Goal: Transaction & Acquisition: Purchase product/service

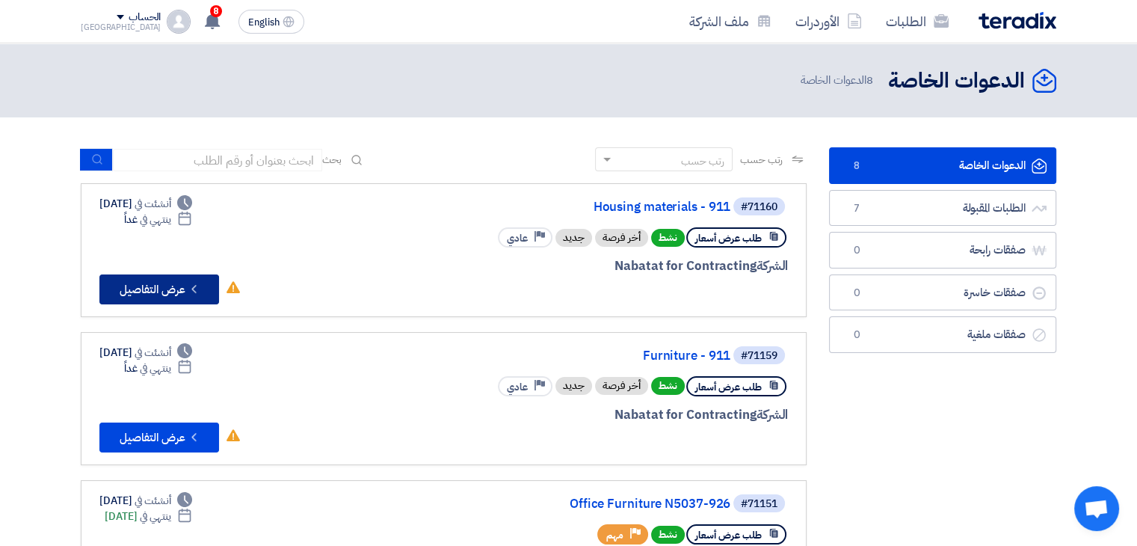
click at [163, 285] on button "Check details عرض التفاصيل" at bounding box center [159, 289] width 120 height 30
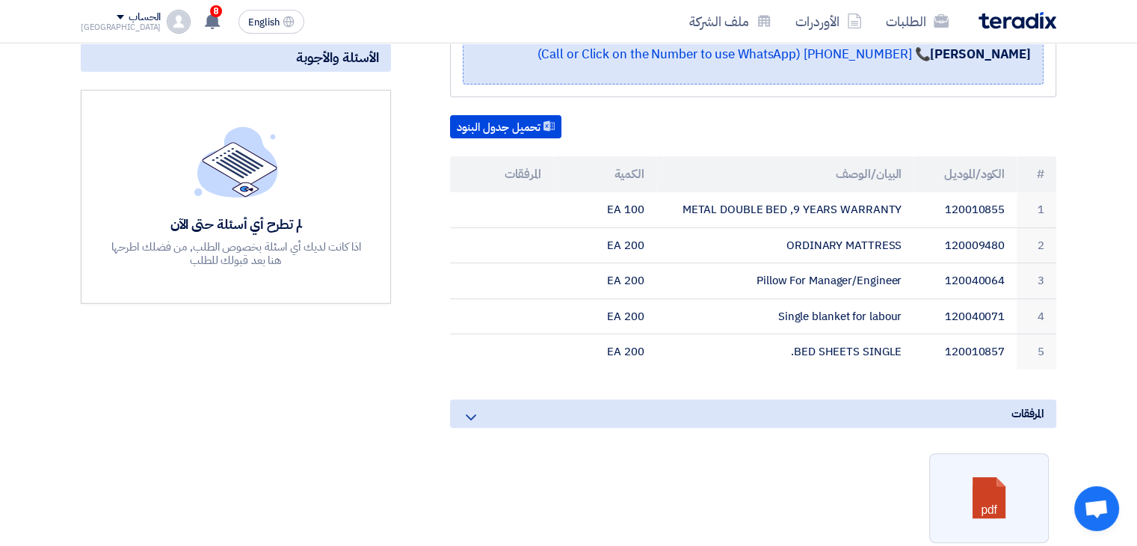
scroll to position [299, 0]
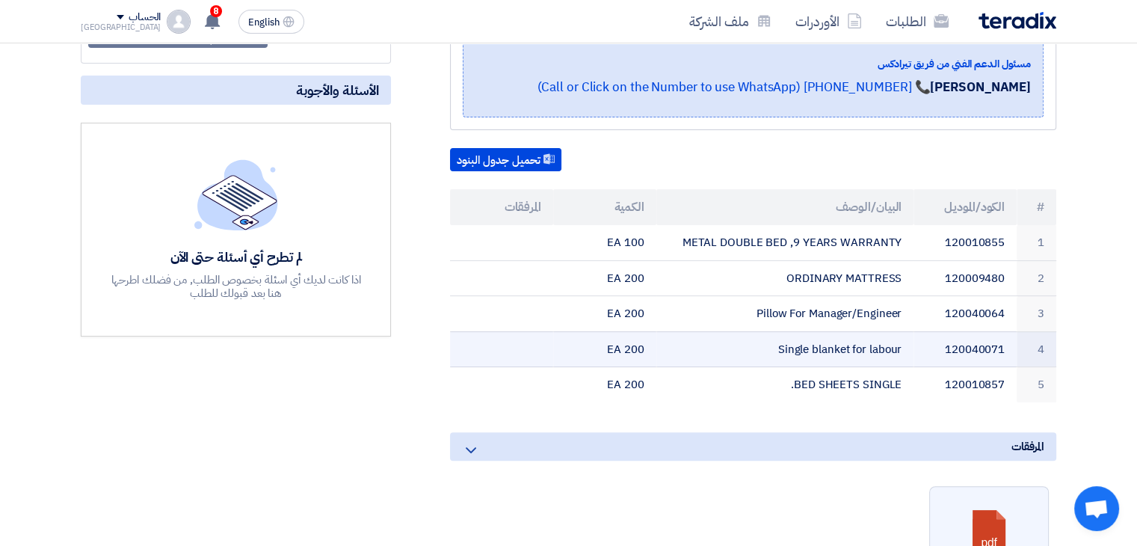
click at [894, 348] on td "Single blanket for labour" at bounding box center [785, 349] width 258 height 36
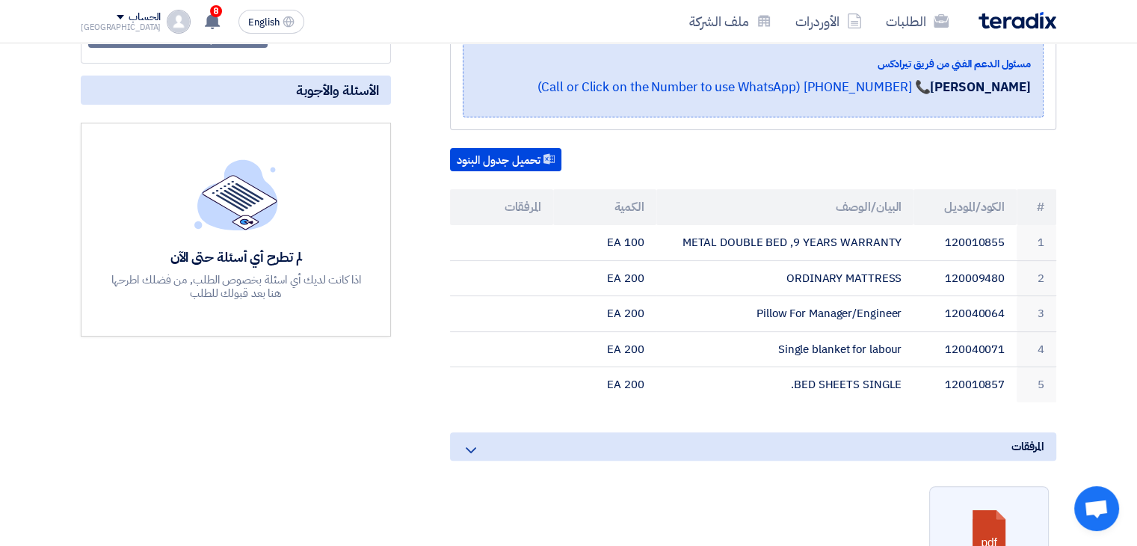
click at [877, 423] on div "Housing materials - 911 بيانات العميل Mirghani Ali Assistant Purchasing Manager…" at bounding box center [734, 359] width 665 height 856
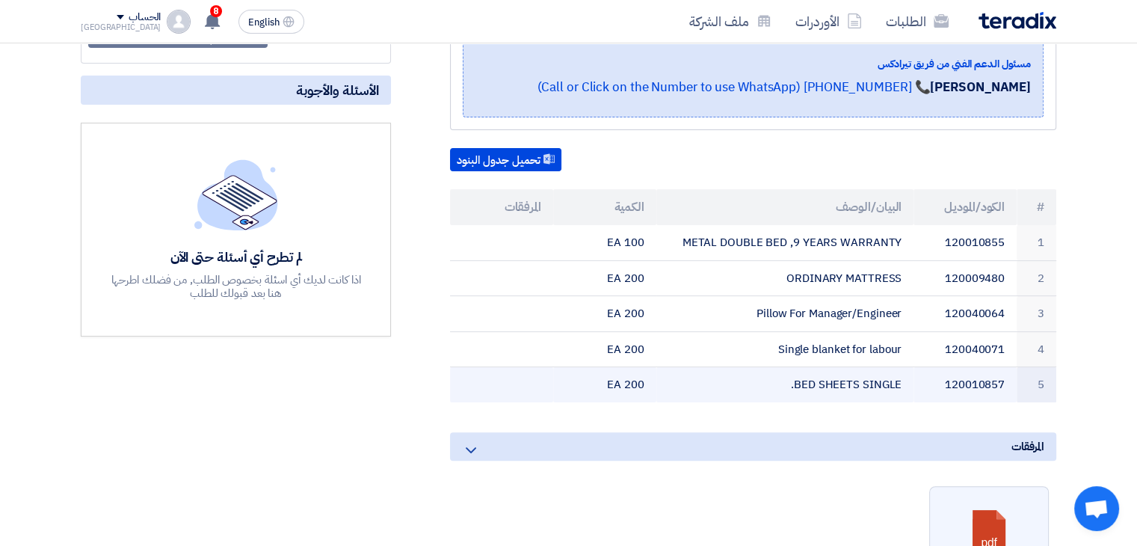
click at [853, 384] on td "BED SHEETS SINGLE." at bounding box center [785, 384] width 258 height 35
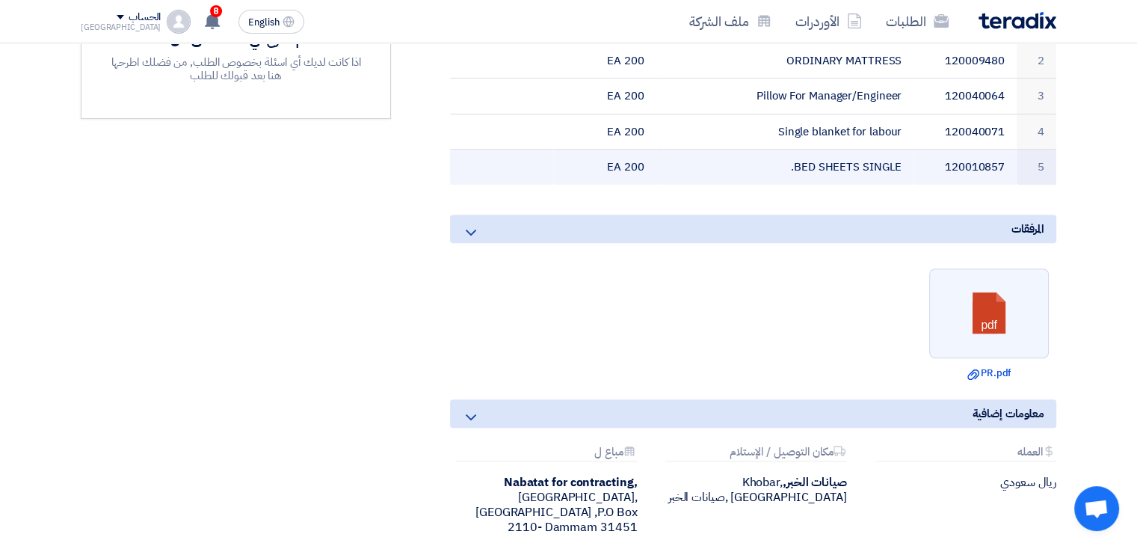
scroll to position [673, 0]
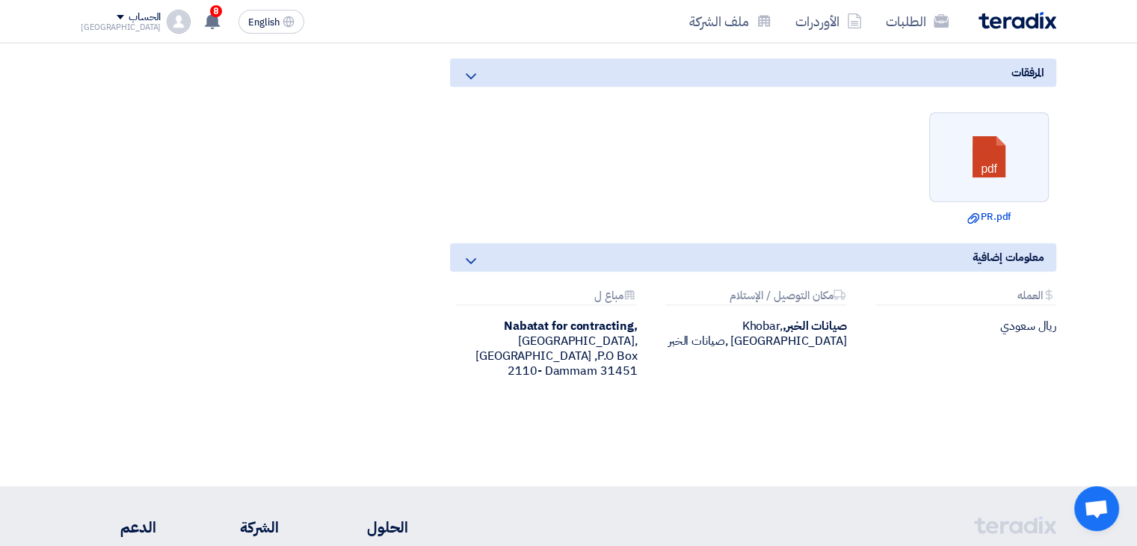
click at [475, 260] on icon at bounding box center [471, 261] width 18 height 18
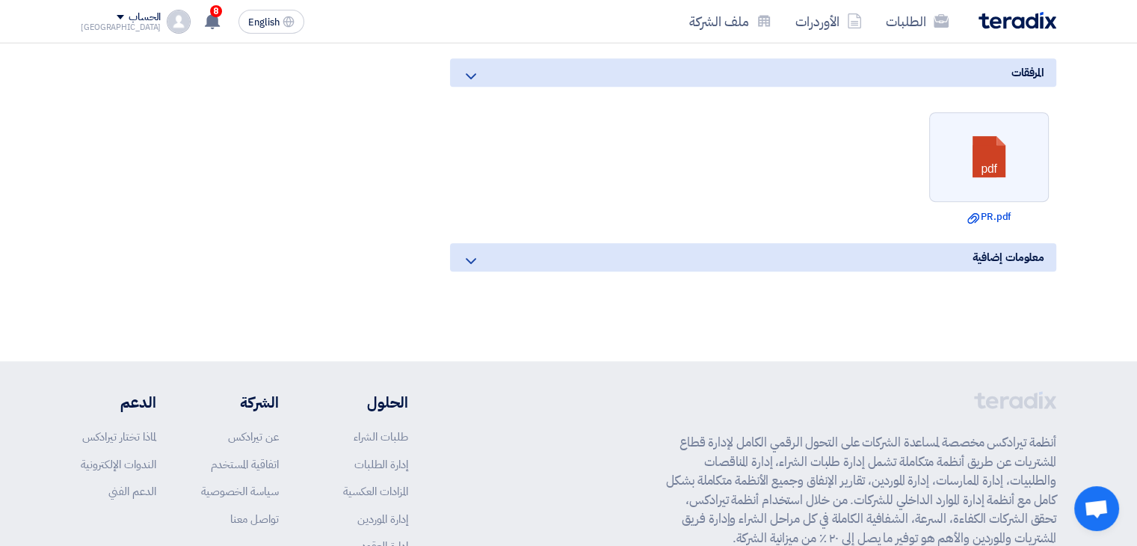
click at [475, 260] on icon at bounding box center [471, 261] width 18 height 18
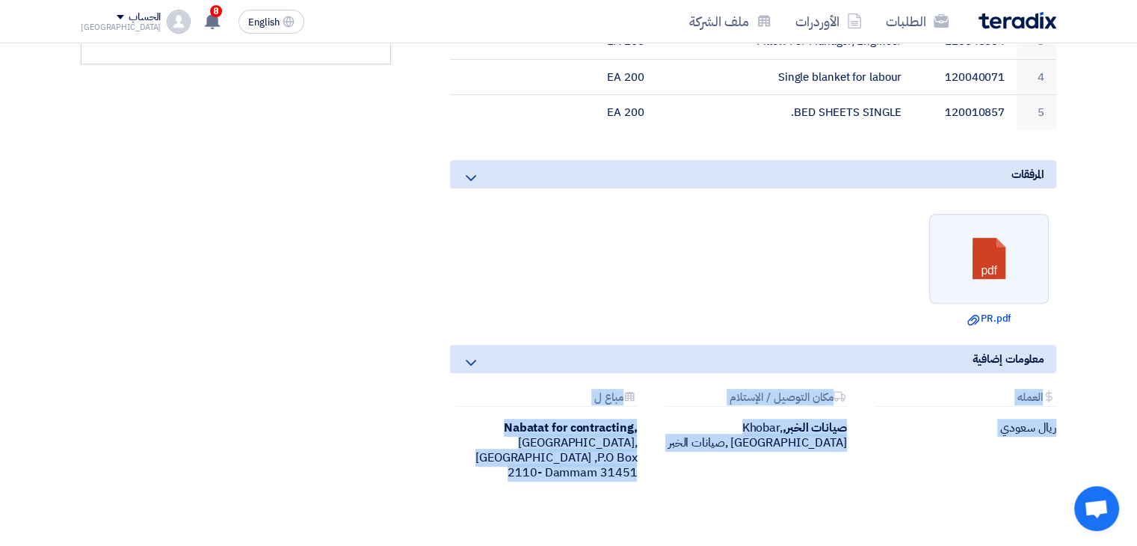
scroll to position [448, 0]
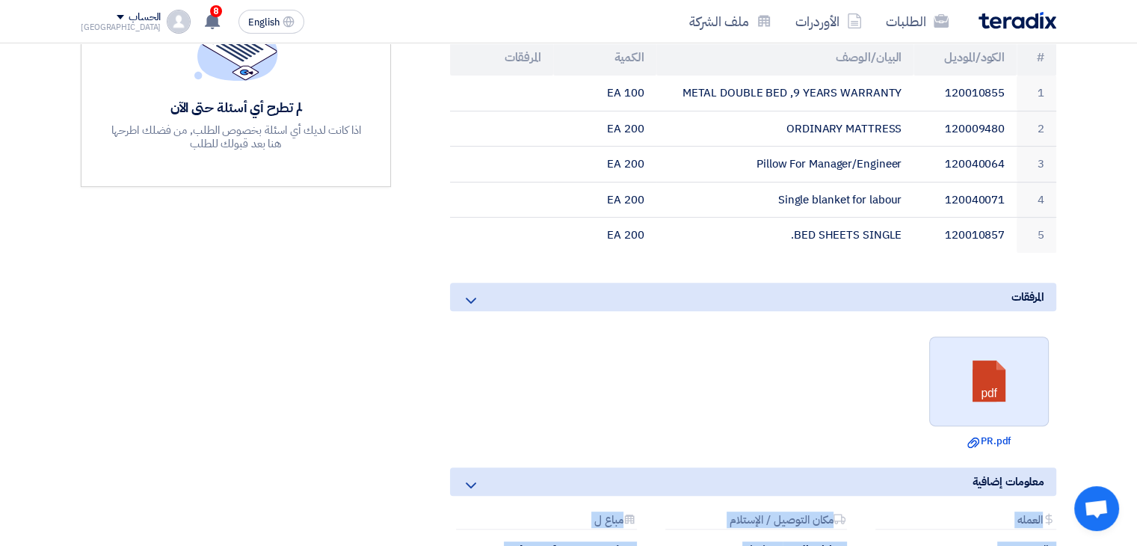
click at [986, 377] on link at bounding box center [990, 382] width 120 height 90
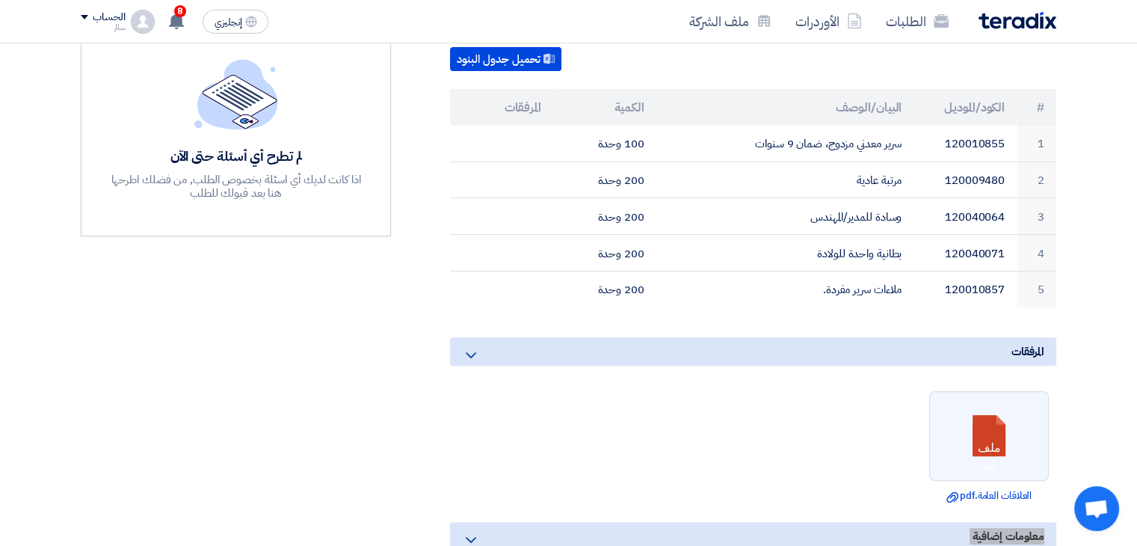
scroll to position [299, 0]
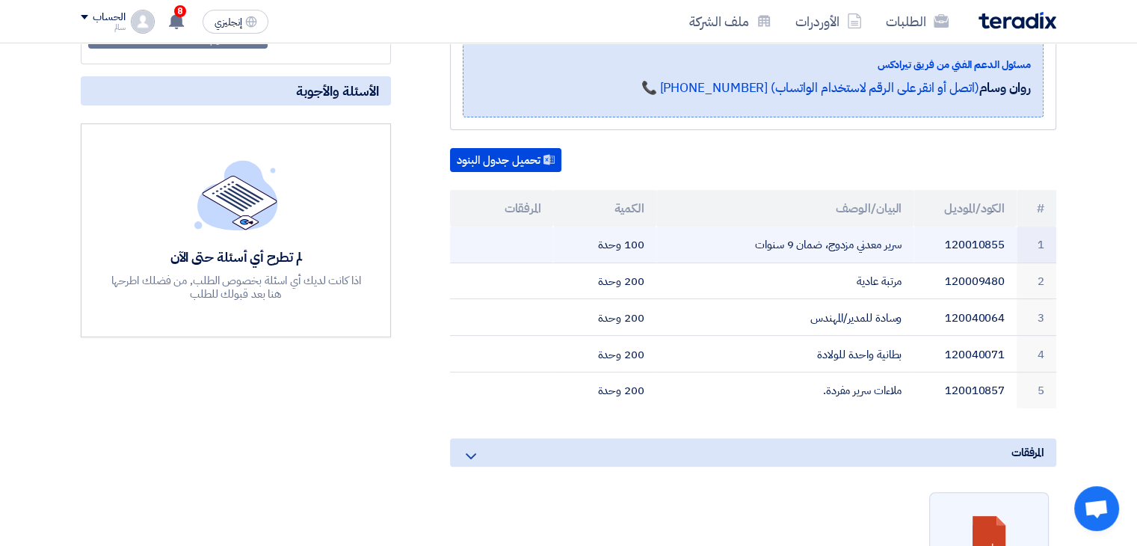
click at [840, 246] on font "سرير معدني مزدوج، ضمان 9 سنوات" at bounding box center [828, 244] width 146 height 16
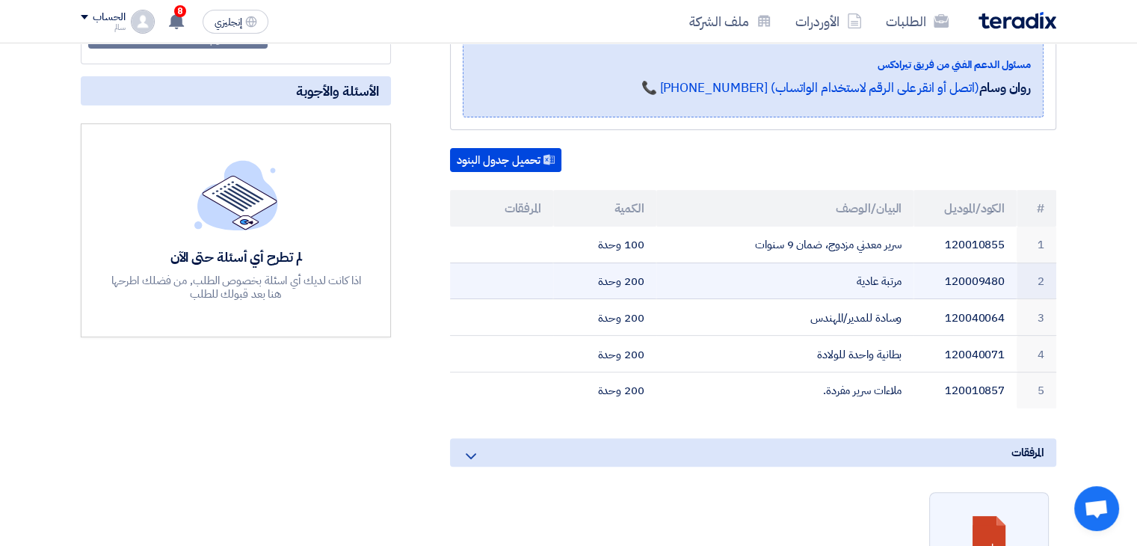
click at [822, 287] on td "مرتبة عادية" at bounding box center [785, 280] width 258 height 37
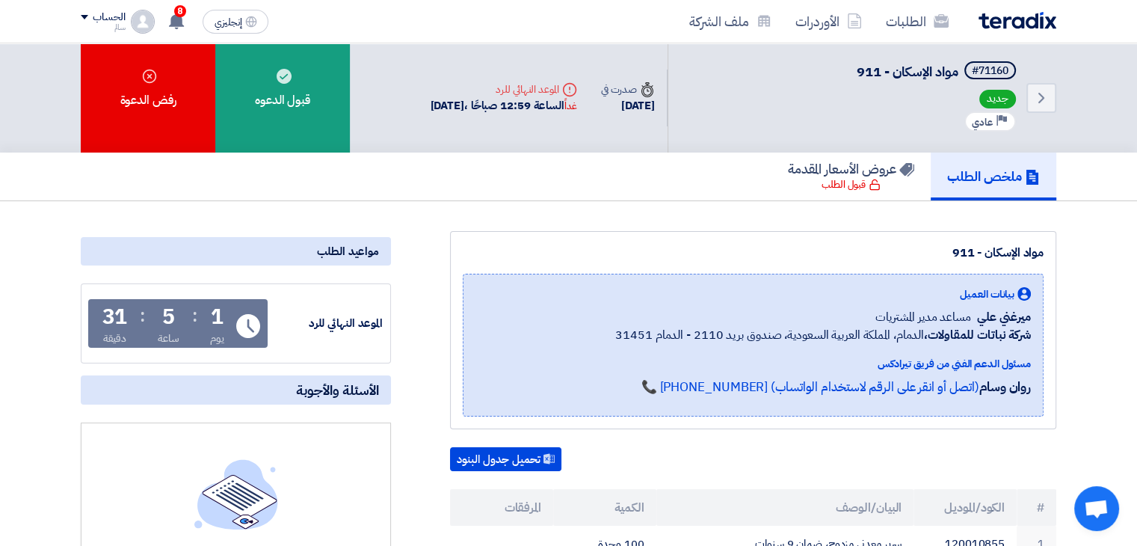
scroll to position [0, 0]
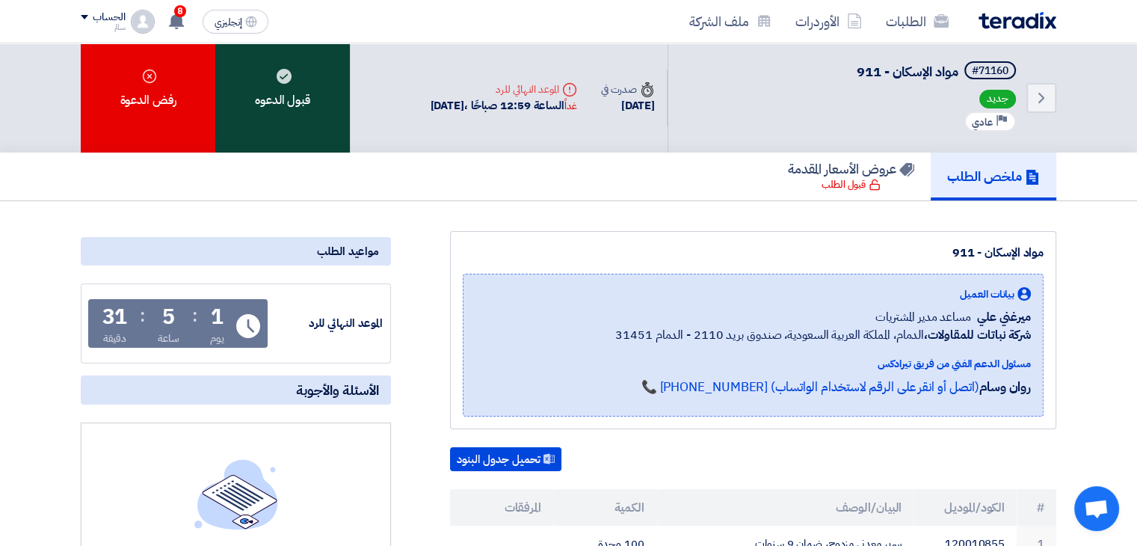
click at [295, 84] on div "قبول الدعوه" at bounding box center [282, 97] width 135 height 109
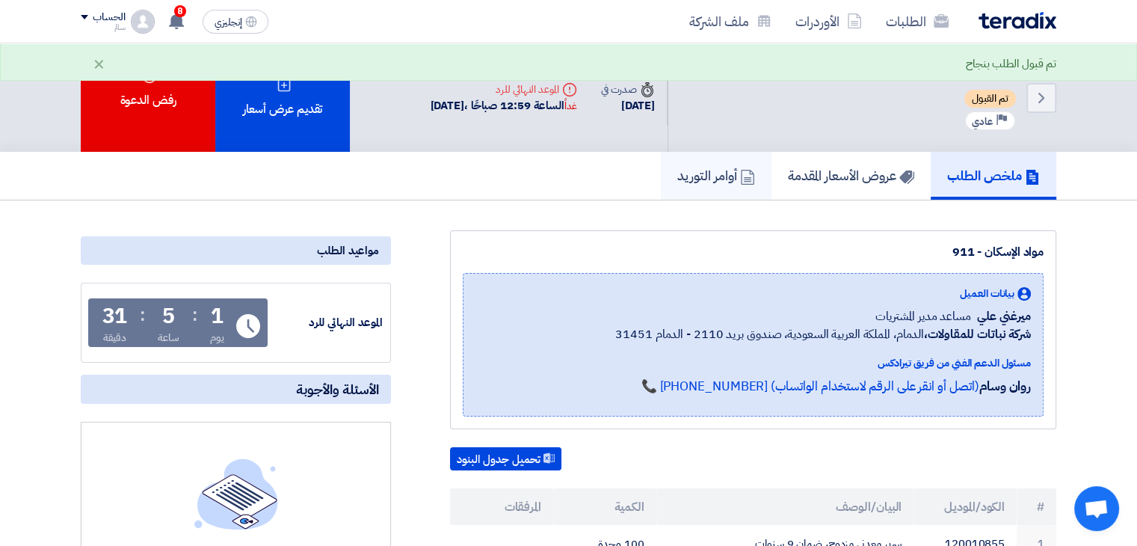
click at [679, 174] on h5 "أوامر التوريد" at bounding box center [716, 175] width 78 height 17
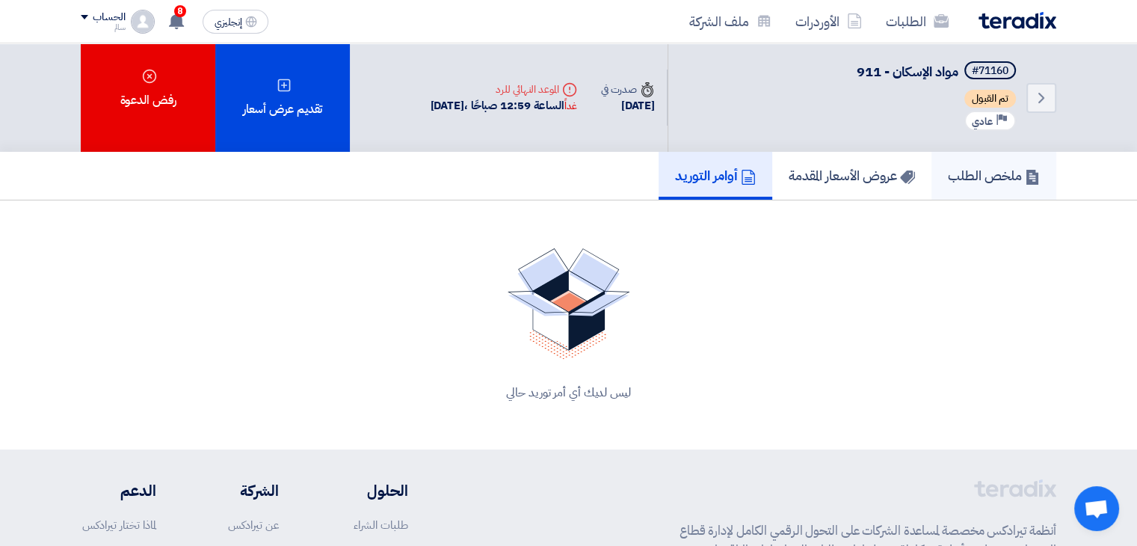
click at [975, 179] on font "ملخص الطلب" at bounding box center [985, 175] width 74 height 20
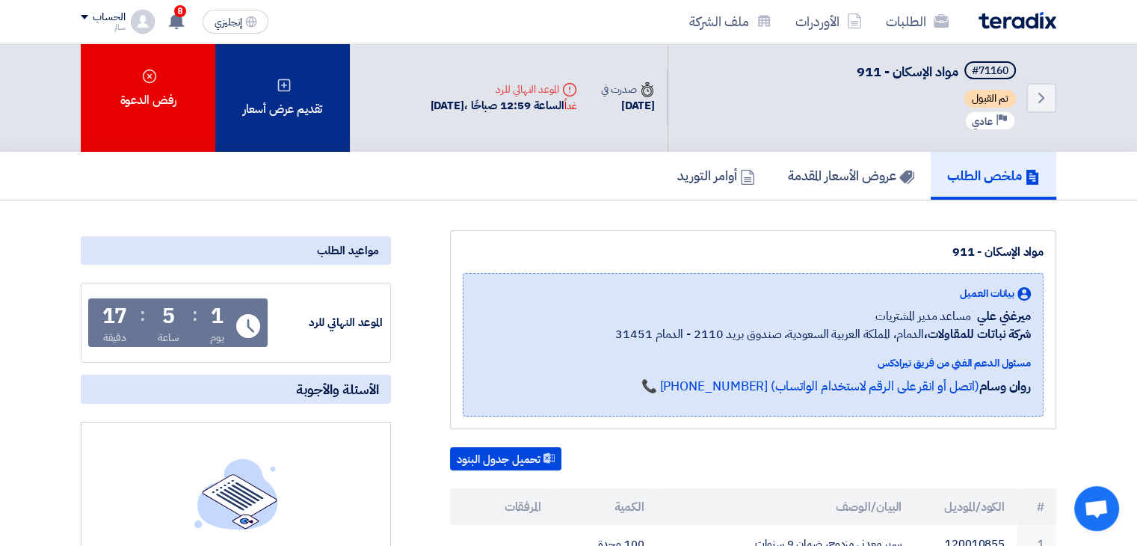
click at [294, 102] on div "تقديم عرض أسعار" at bounding box center [282, 97] width 135 height 108
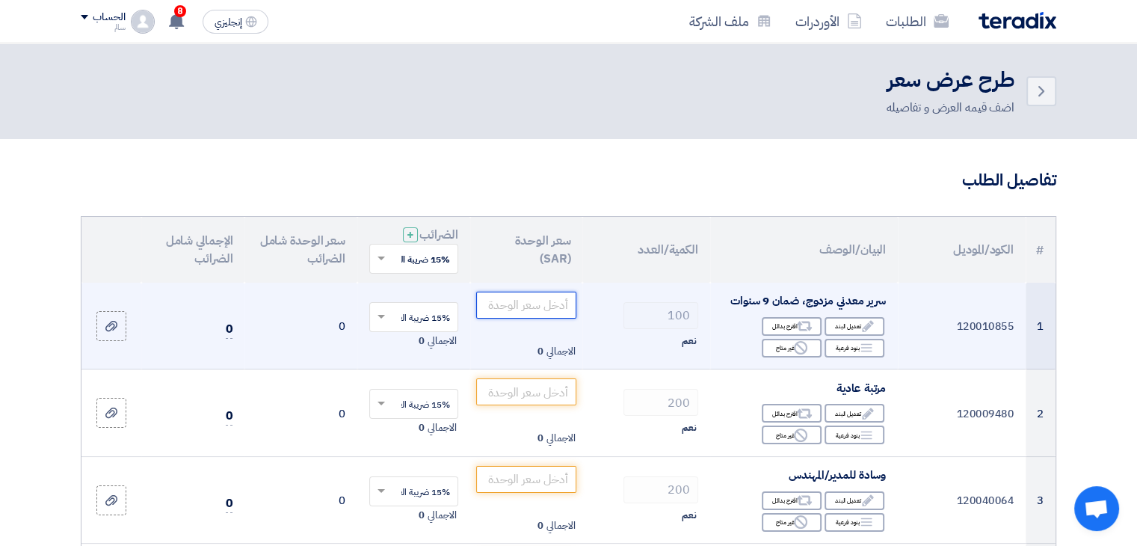
click at [514, 309] on input "number" at bounding box center [526, 304] width 101 height 27
type input "130"
click at [494, 351] on div "الاجمالي 0" at bounding box center [526, 351] width 101 height 18
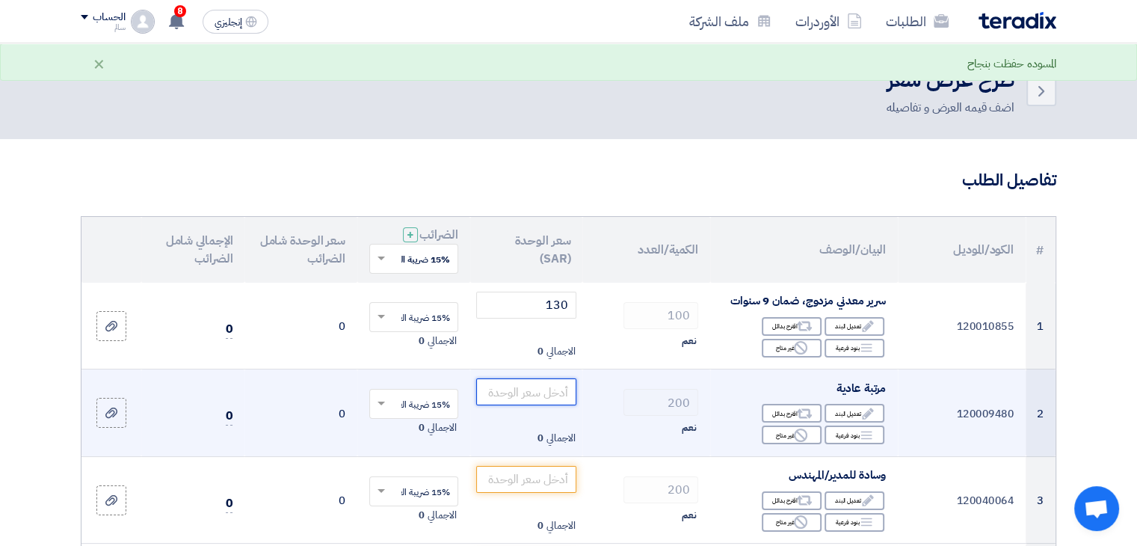
click at [538, 385] on input "number" at bounding box center [526, 391] width 101 height 27
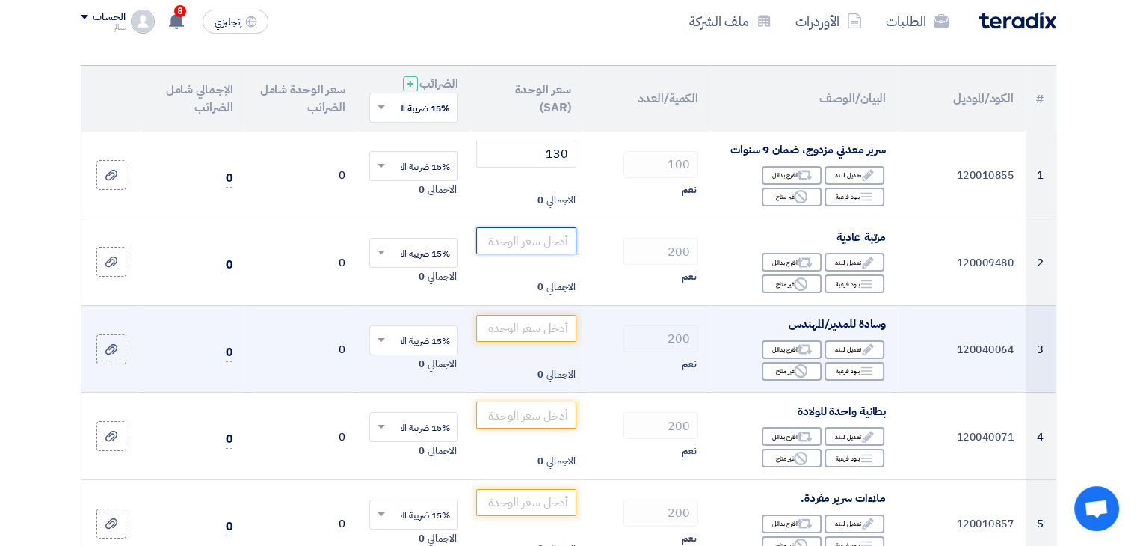
scroll to position [149, 0]
type input "85"
click at [547, 335] on input "number" at bounding box center [526, 329] width 101 height 27
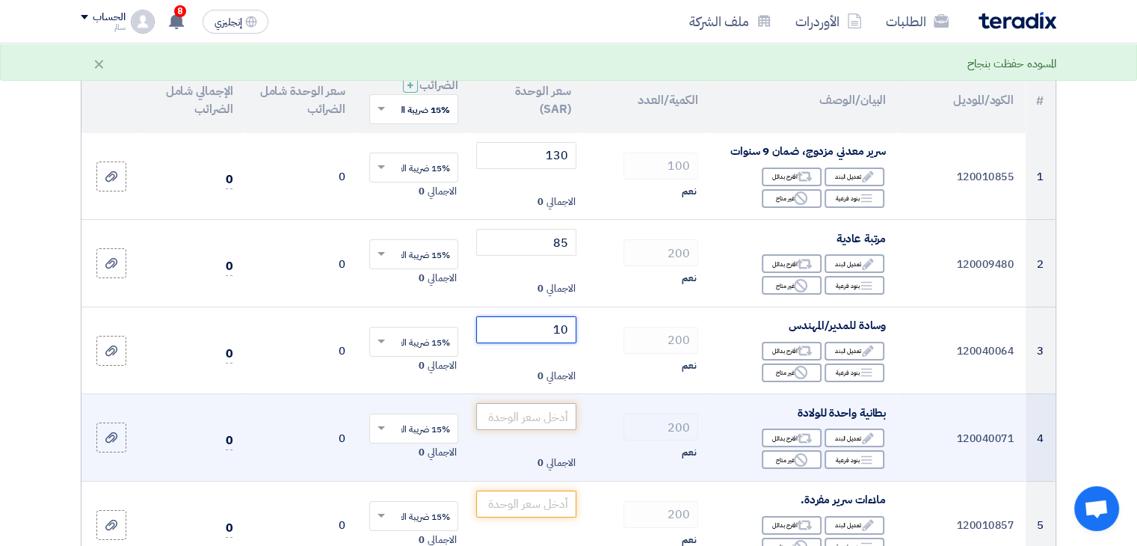
type input "10"
click at [553, 422] on input "number" at bounding box center [526, 416] width 101 height 27
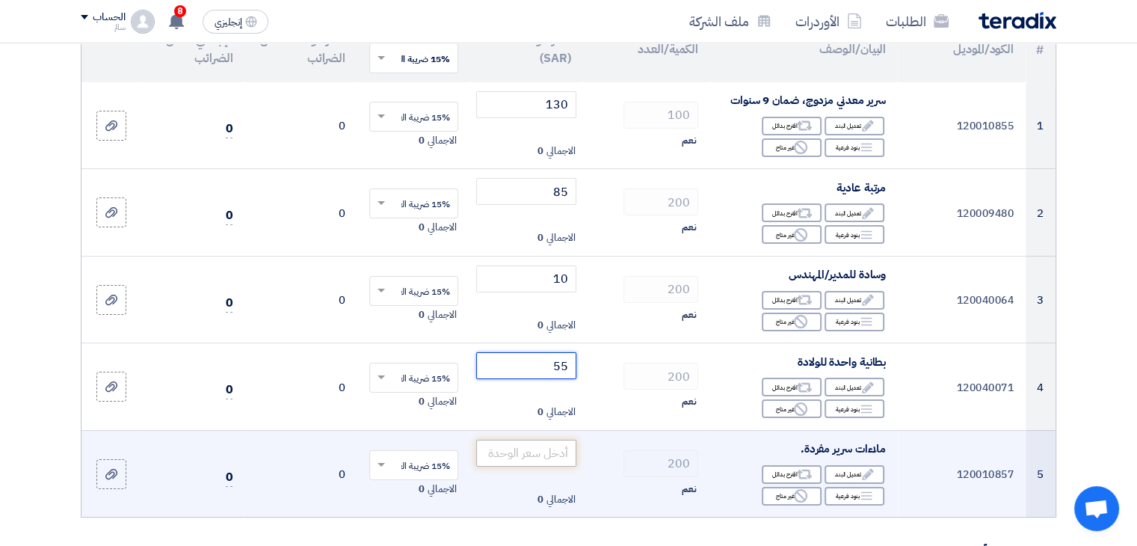
scroll to position [224, 0]
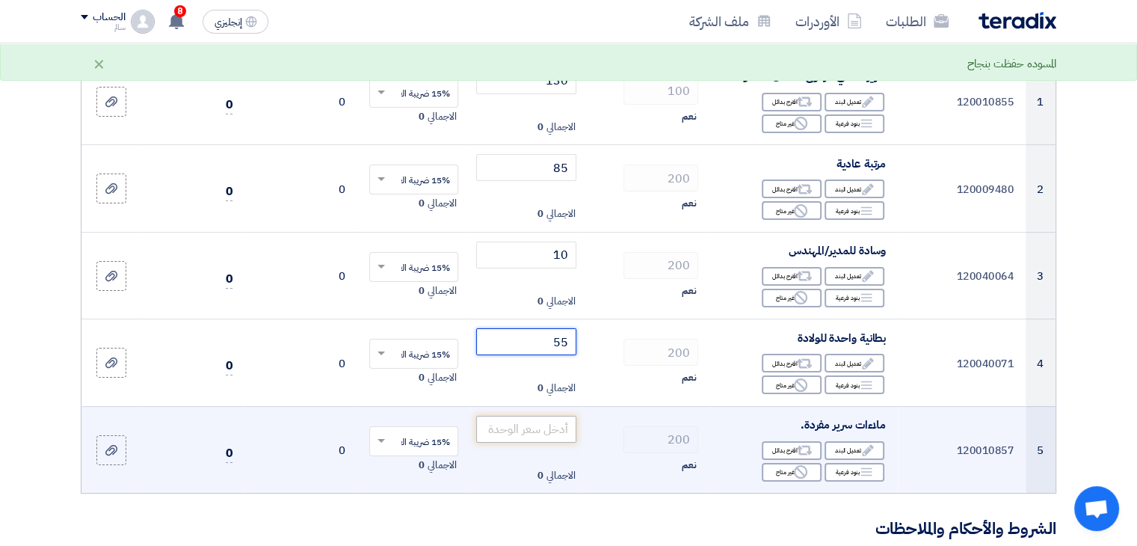
type input "55"
click at [544, 423] on input "number" at bounding box center [526, 429] width 101 height 27
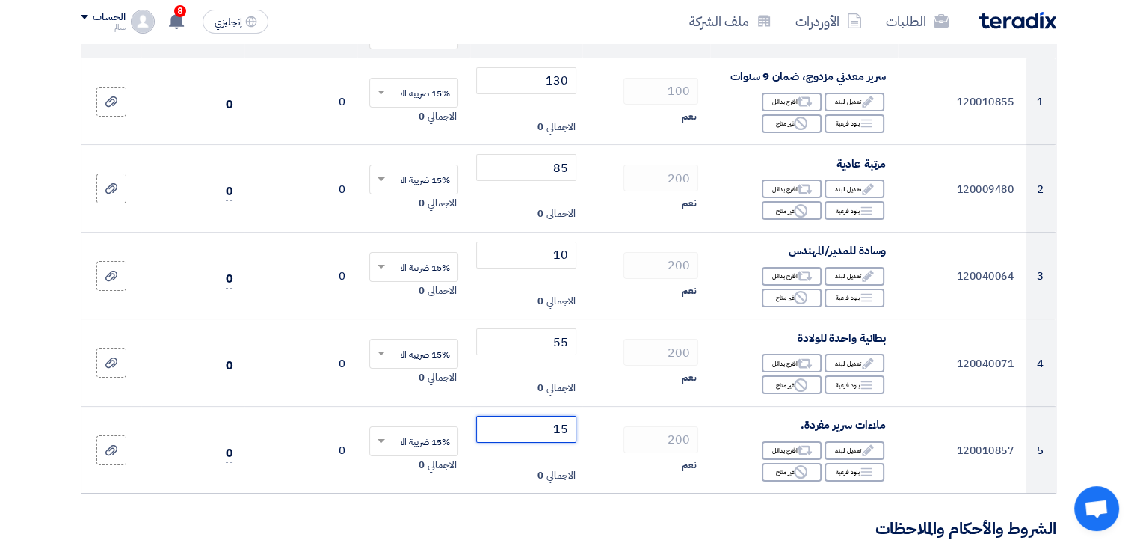
type input "15"
click at [534, 511] on form "تفاصيل الطلب # الكود/الموديل البيان/الوصف الكمية/العدد سعر الوحدة (SAR) الضرائب…" at bounding box center [568, 506] width 975 height 1122
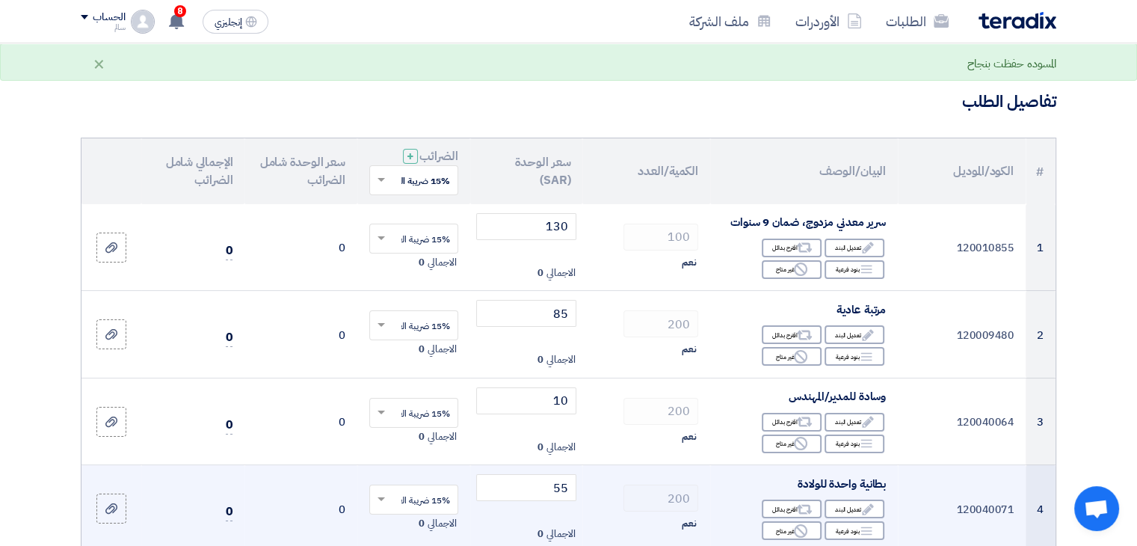
scroll to position [0, 0]
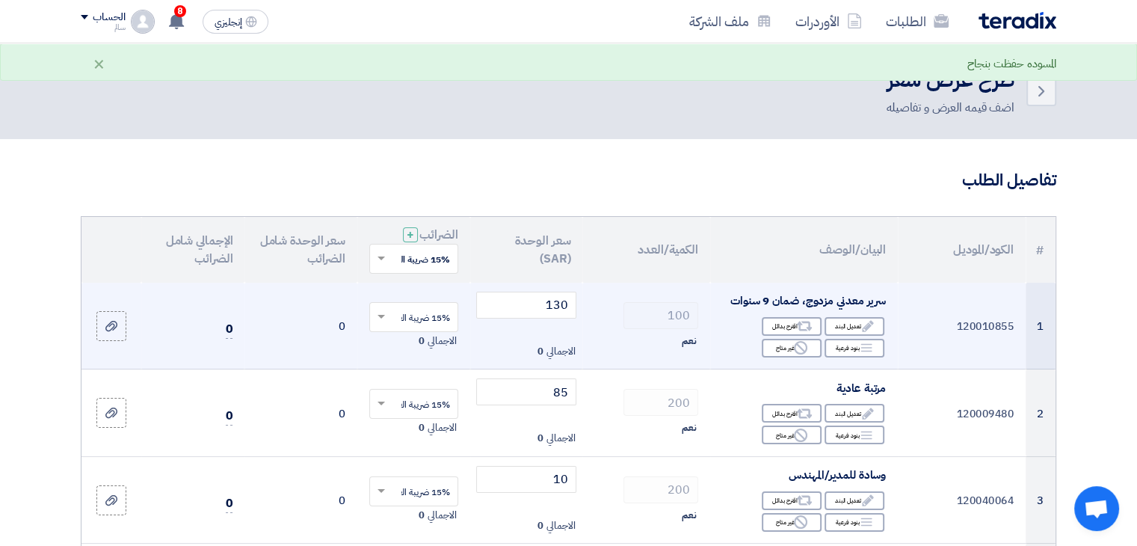
click at [431, 316] on input "text" at bounding box center [421, 318] width 59 height 25
click at [430, 342] on span "15% -VAT" at bounding box center [430, 344] width 40 height 13
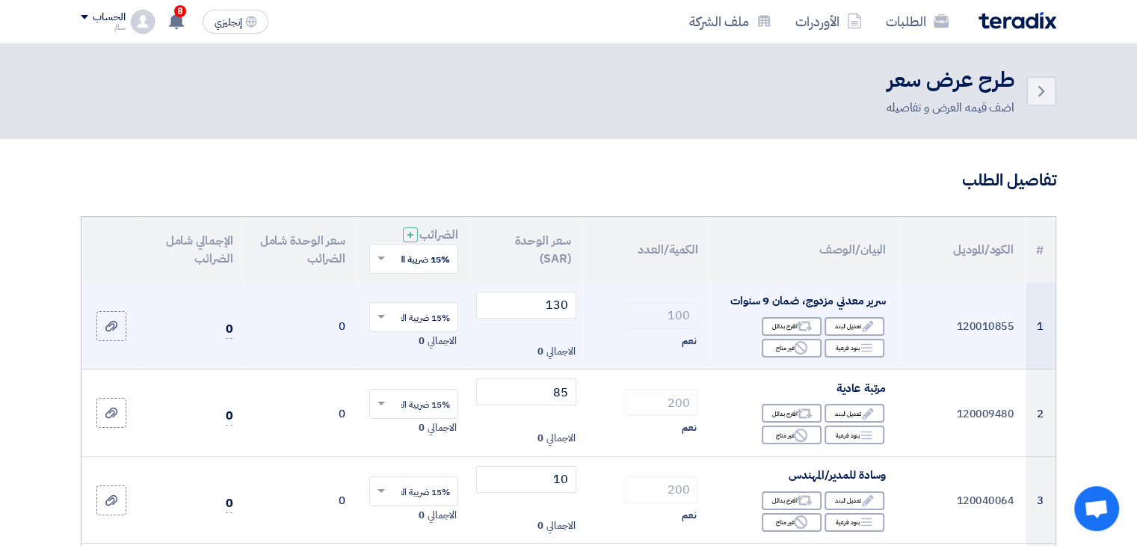
click at [608, 348] on div "نعم" at bounding box center [646, 341] width 104 height 18
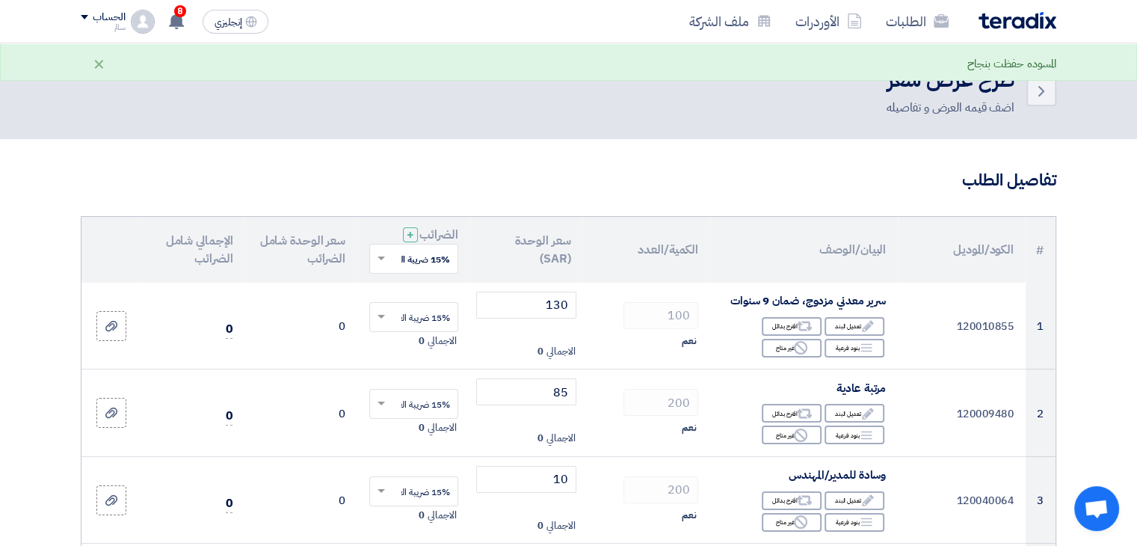
click at [813, 179] on h3 "تفاصيل الطلب" at bounding box center [568, 180] width 975 height 23
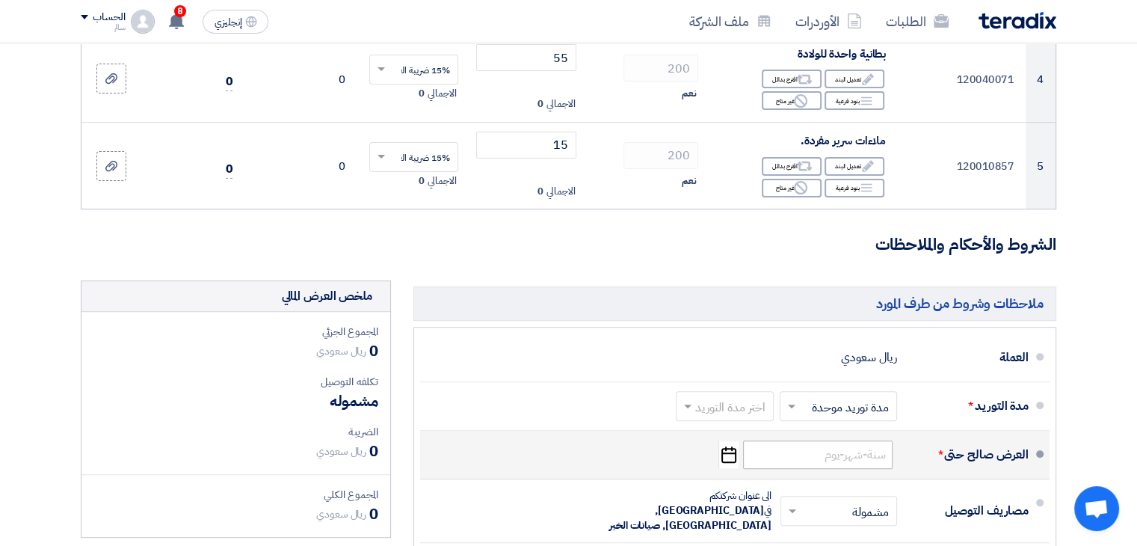
scroll to position [598, 0]
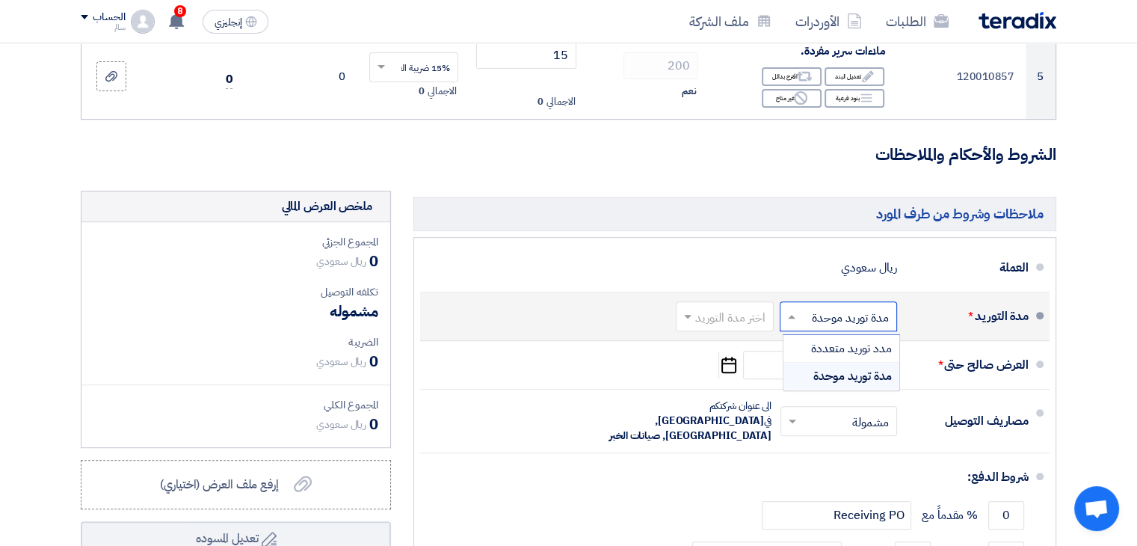
click at [823, 310] on input "text" at bounding box center [835, 317] width 110 height 22
click at [840, 371] on font "مدة توريد موحدة" at bounding box center [852, 376] width 78 height 18
click at [745, 321] on input "text" at bounding box center [721, 317] width 90 height 22
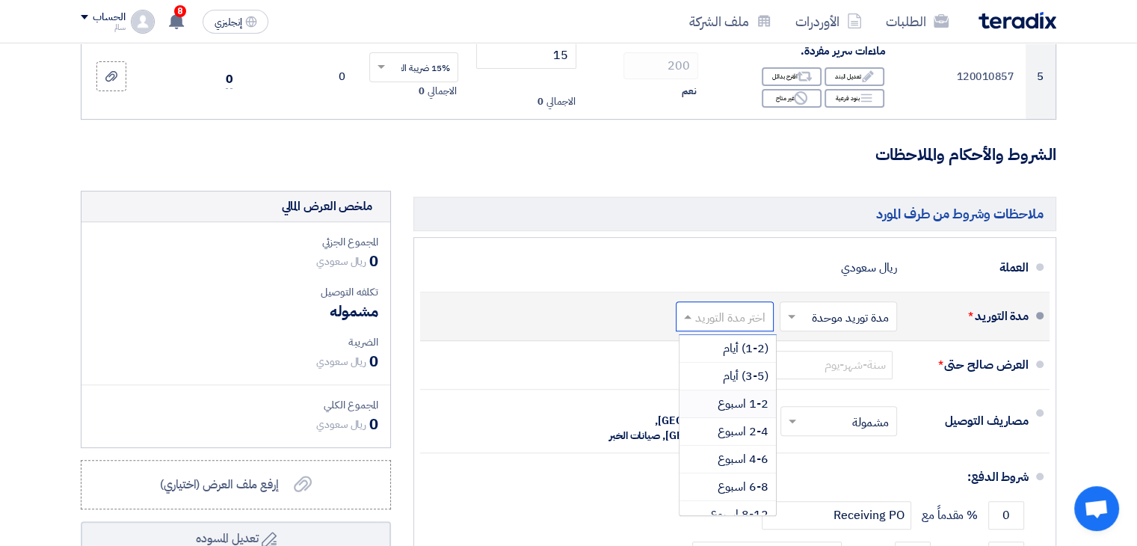
click at [735, 395] on span "1-2 اسبوع" at bounding box center [742, 404] width 51 height 18
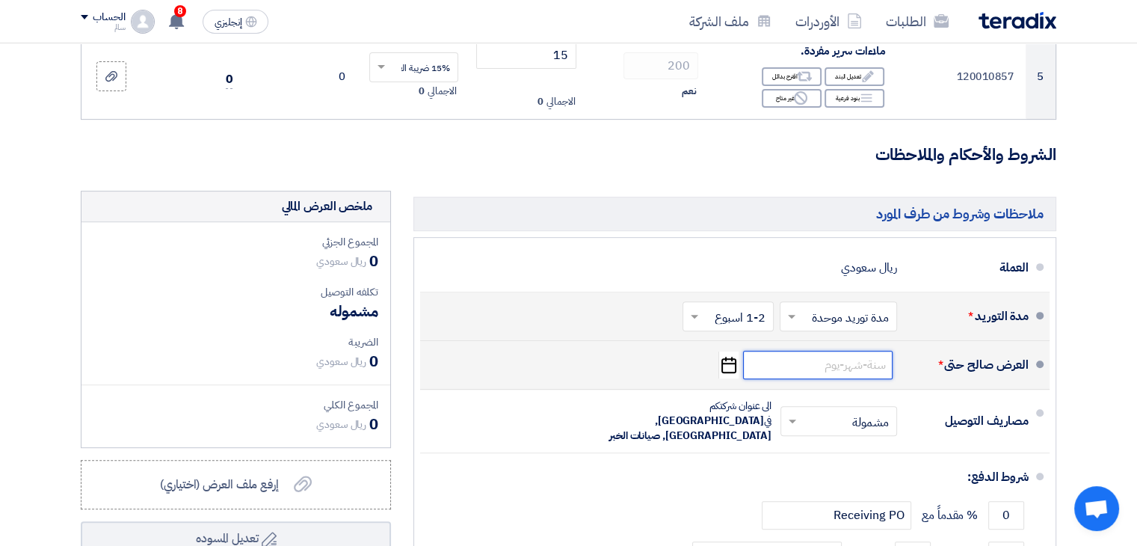
click at [848, 359] on input at bounding box center [817, 365] width 149 height 28
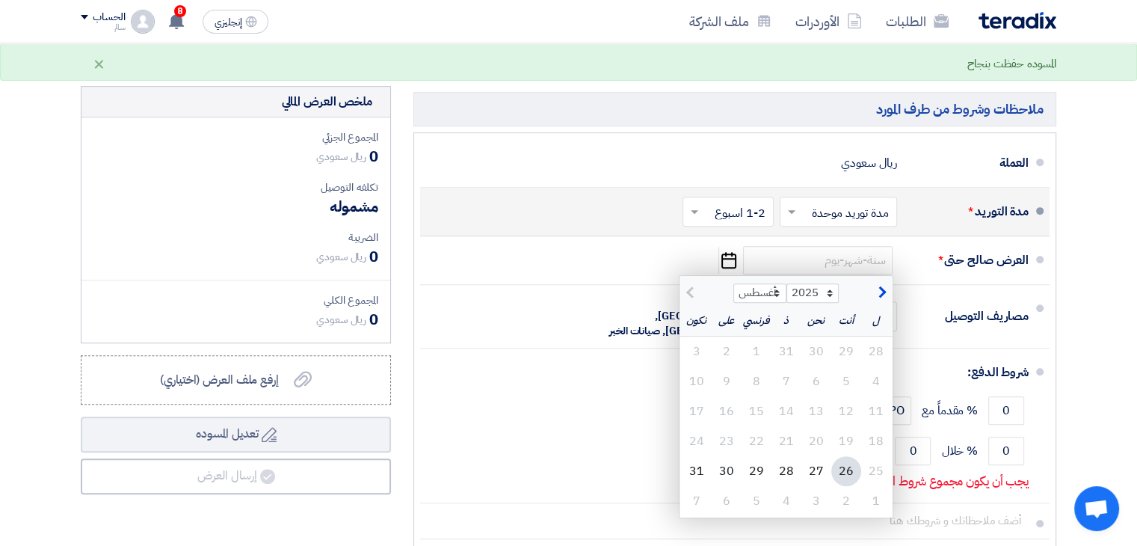
scroll to position [822, 0]
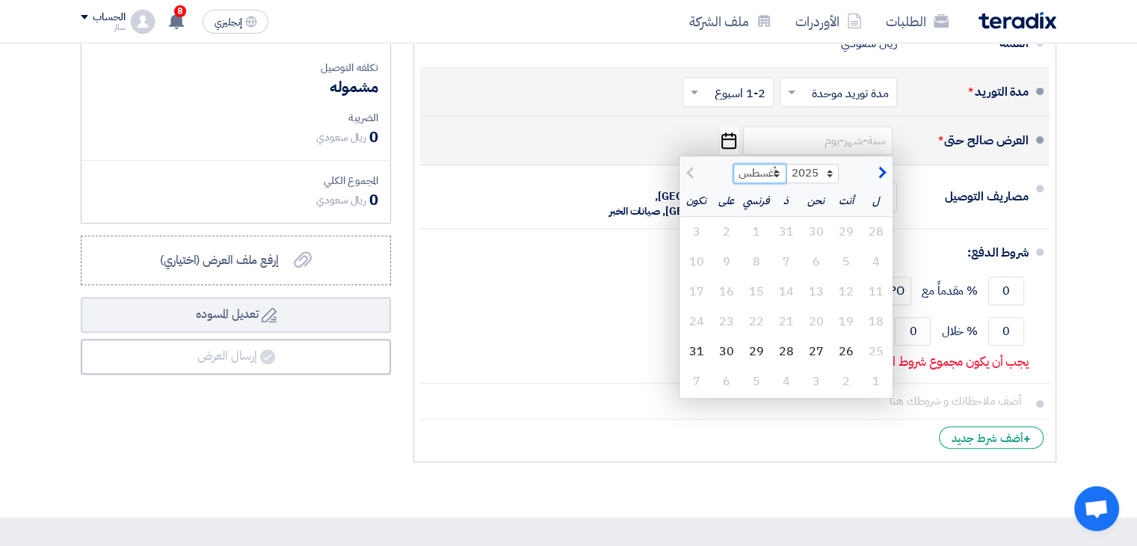
click at [776, 168] on select "أغسطس سبتمبر أكتوبر نوفمبر ديسمبر" at bounding box center [759, 173] width 53 height 19
select select "9"
click at [733, 164] on select "أغسطس سبتمبر أكتوبر نوفمبر ديسمبر" at bounding box center [759, 173] width 53 height 19
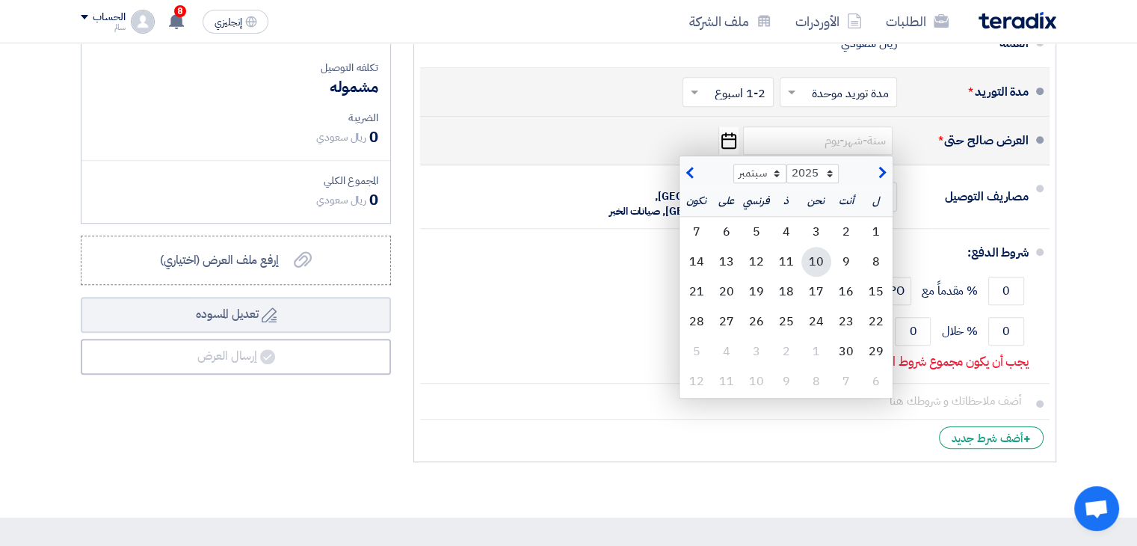
click at [812, 263] on font "10" at bounding box center [816, 262] width 15 height 18
type input "9/10/2025"
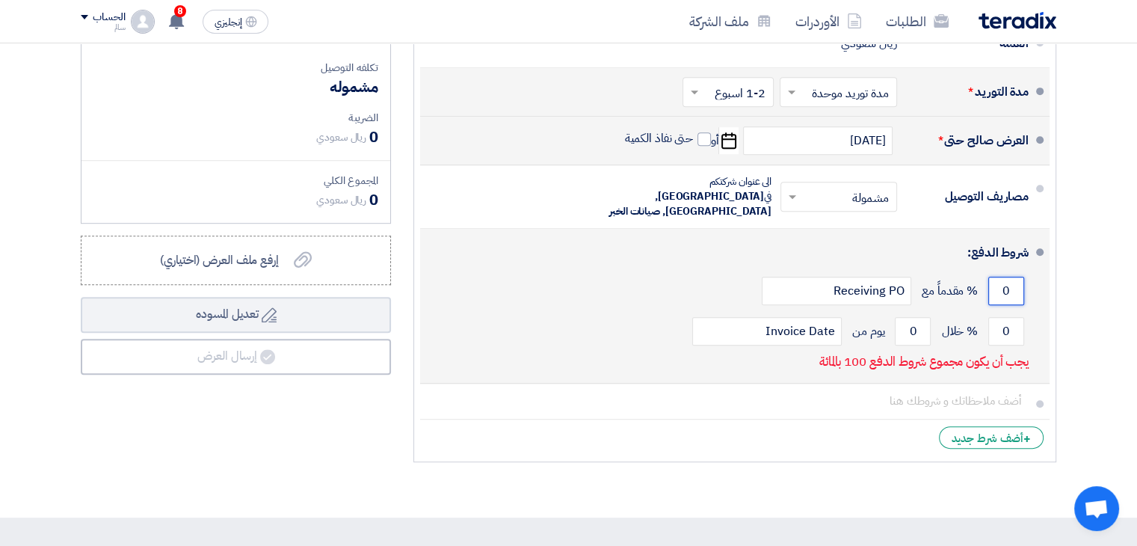
click at [1010, 277] on input "0" at bounding box center [1006, 291] width 36 height 28
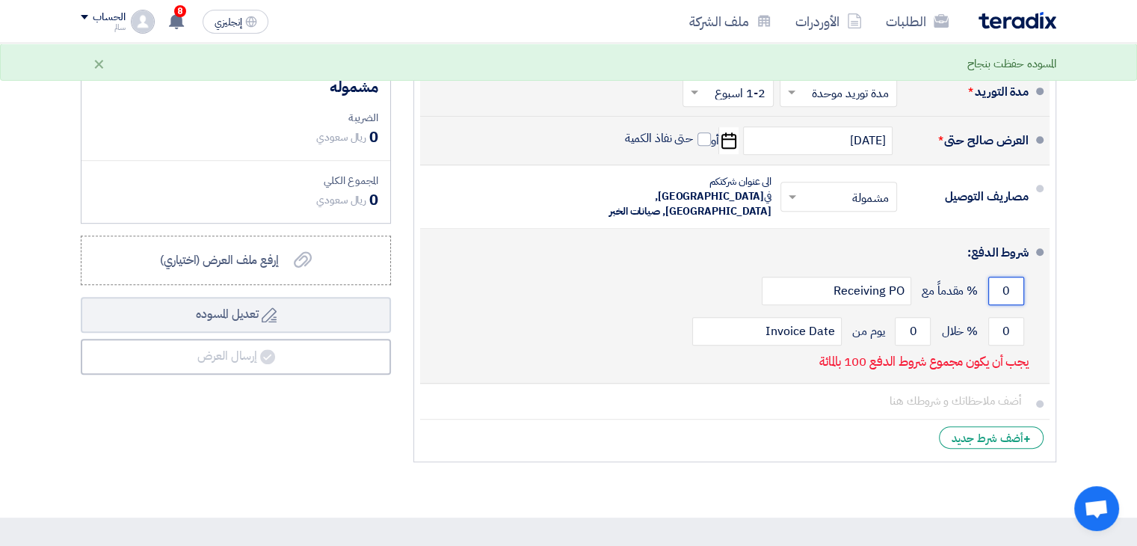
click at [1010, 277] on input "0" at bounding box center [1006, 291] width 36 height 28
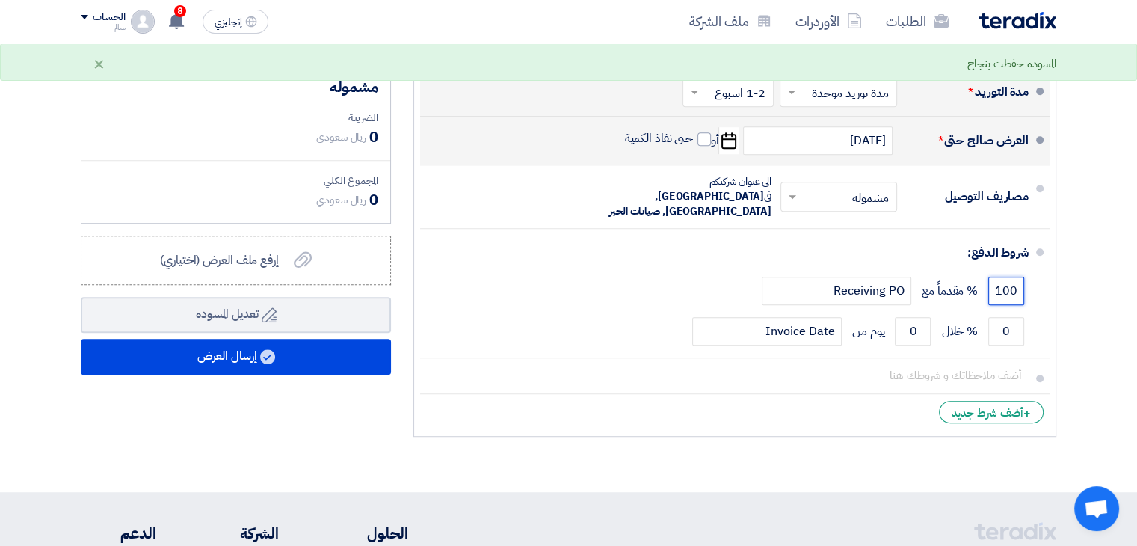
type input "100"
drag, startPoint x: 669, startPoint y: 537, endPoint x: 646, endPoint y: 465, distance: 75.4
click at [630, 413] on ul "العملة ريال سعودي مدة التوريد * اختر مدة التوريد × مدة توريد موحدة ×" at bounding box center [734, 225] width 643 height 424
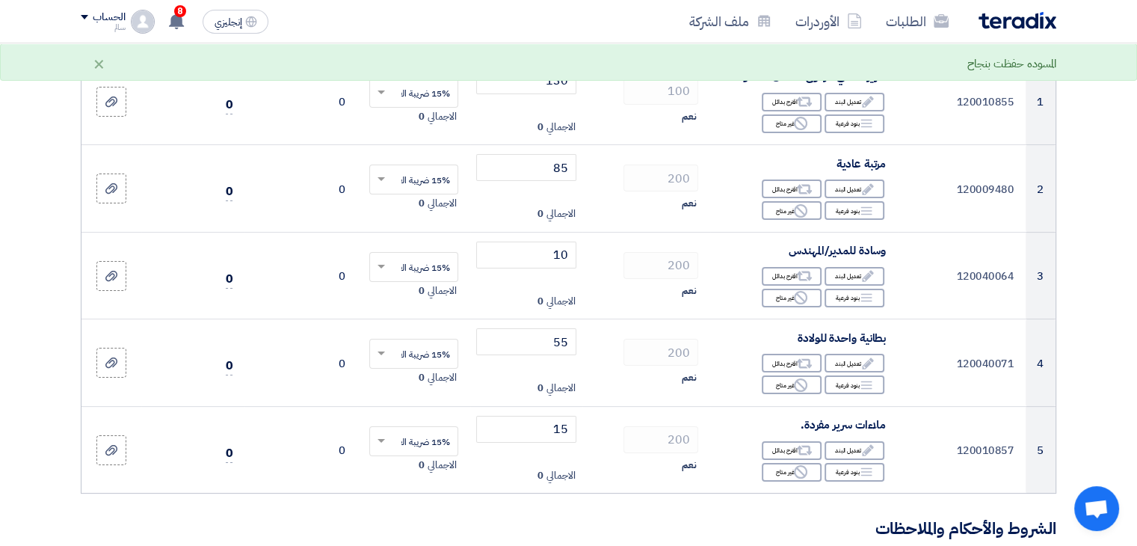
scroll to position [0, 0]
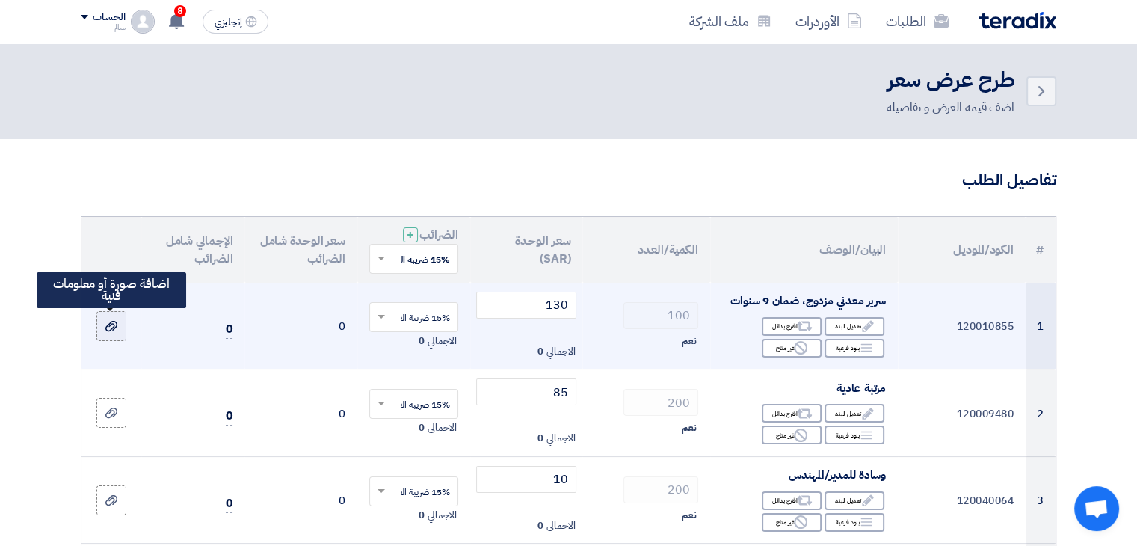
click at [114, 324] on icon at bounding box center [111, 326] width 12 height 12
click at [0, 0] on input "file" at bounding box center [0, 0] width 0 height 0
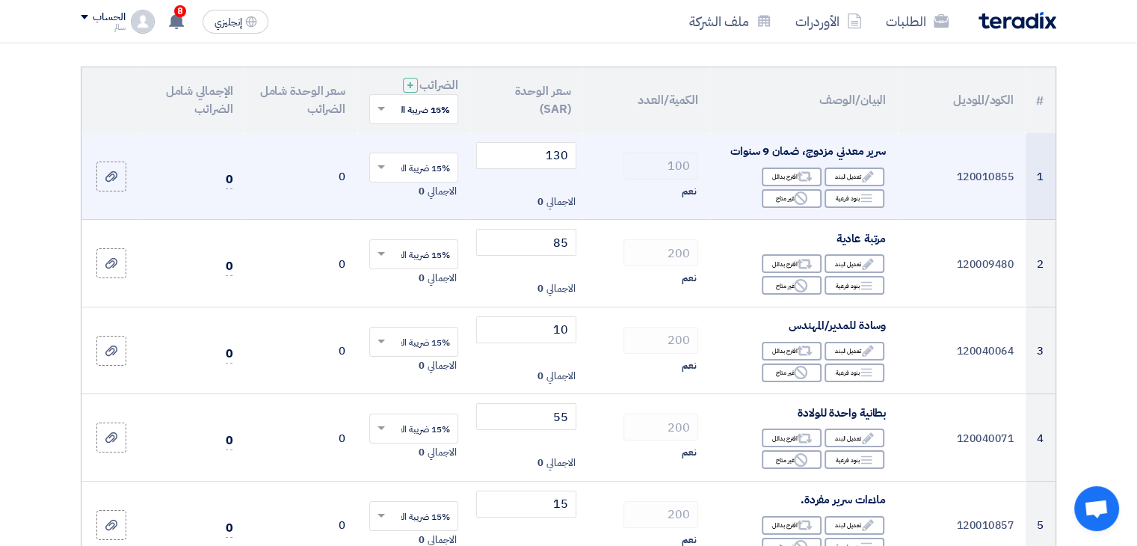
scroll to position [75, 0]
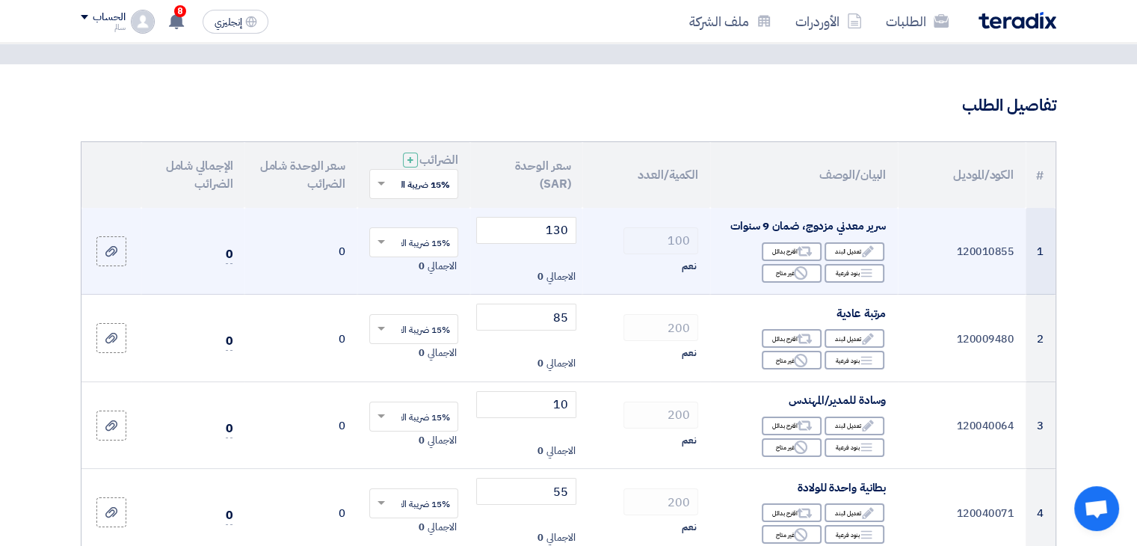
click at [347, 256] on td "0" at bounding box center [300, 251] width 113 height 87
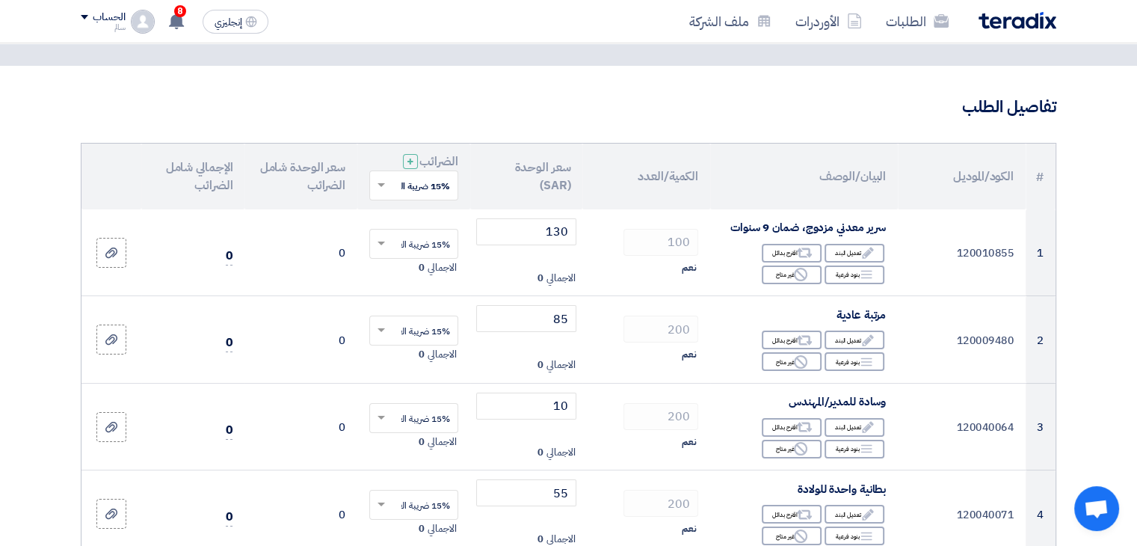
scroll to position [0, 0]
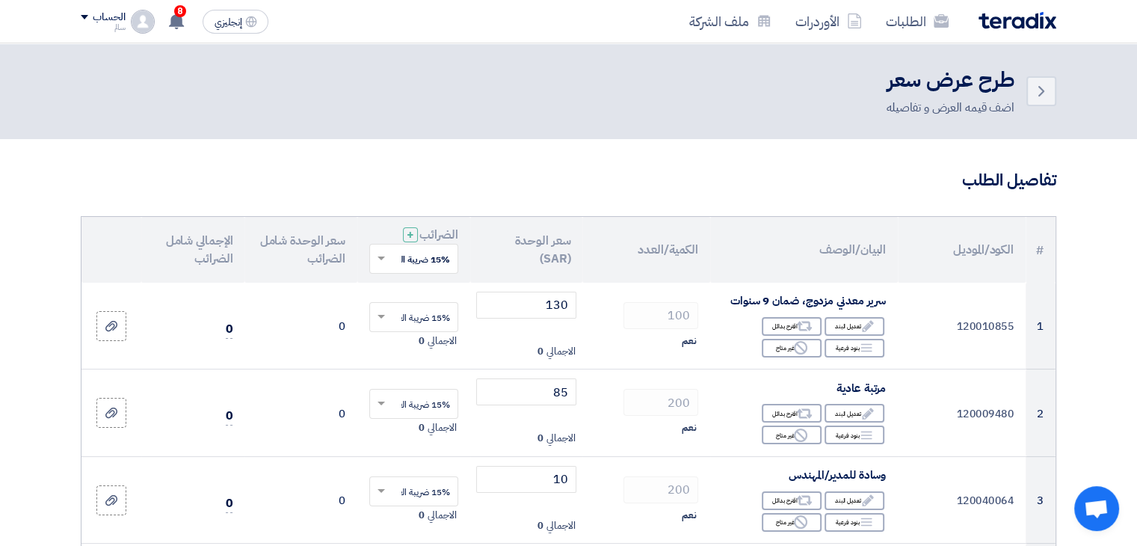
click at [90, 22] on div "الحساب" at bounding box center [103, 17] width 44 height 13
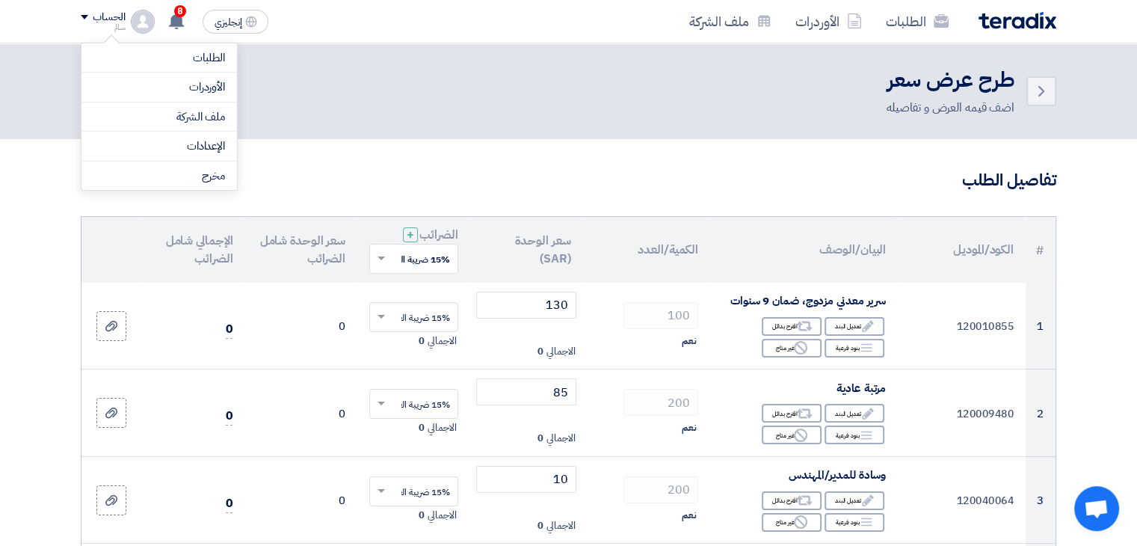
click at [381, 76] on div "Back طرح عرض سعر اضف قيمه العرض و تفاصيله" at bounding box center [568, 91] width 975 height 51
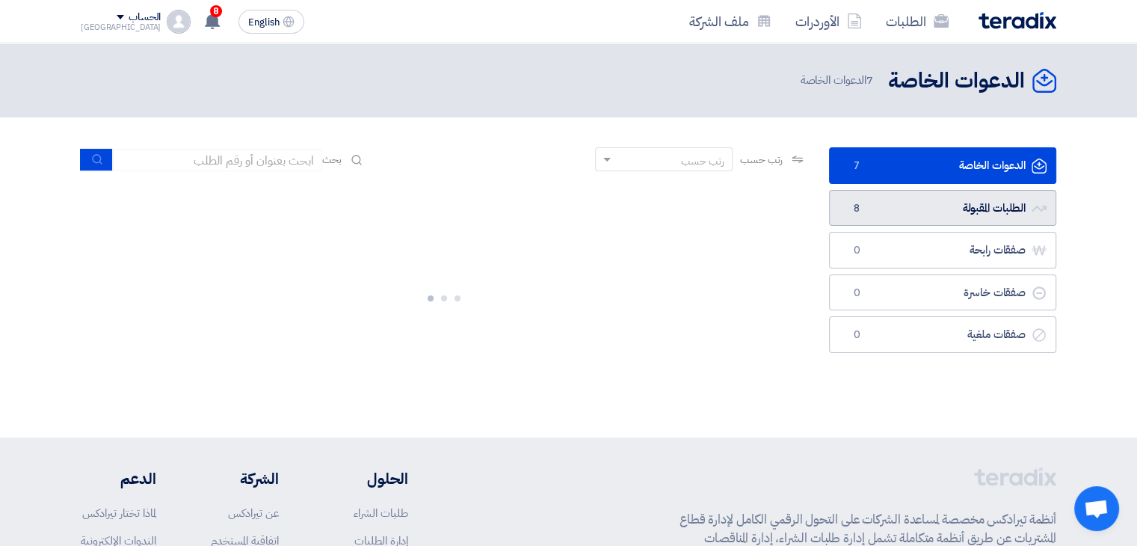
click at [975, 198] on link "الطلبات المقبولة الطلبات المقبولة 8" at bounding box center [942, 208] width 227 height 37
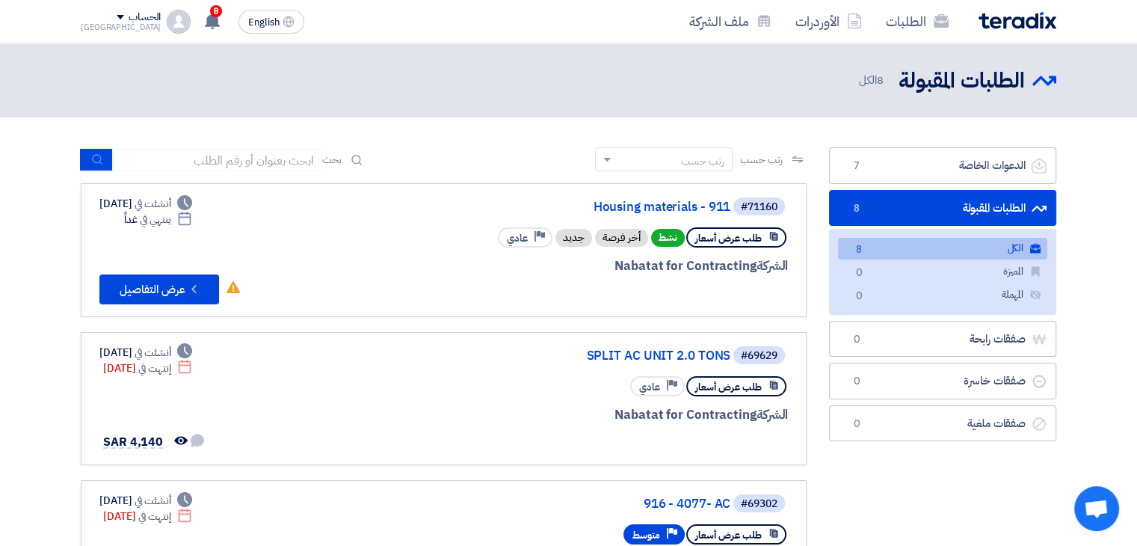
click at [971, 209] on link "الطلبات المقبولة الطلبات المقبولة 8" at bounding box center [942, 208] width 227 height 37
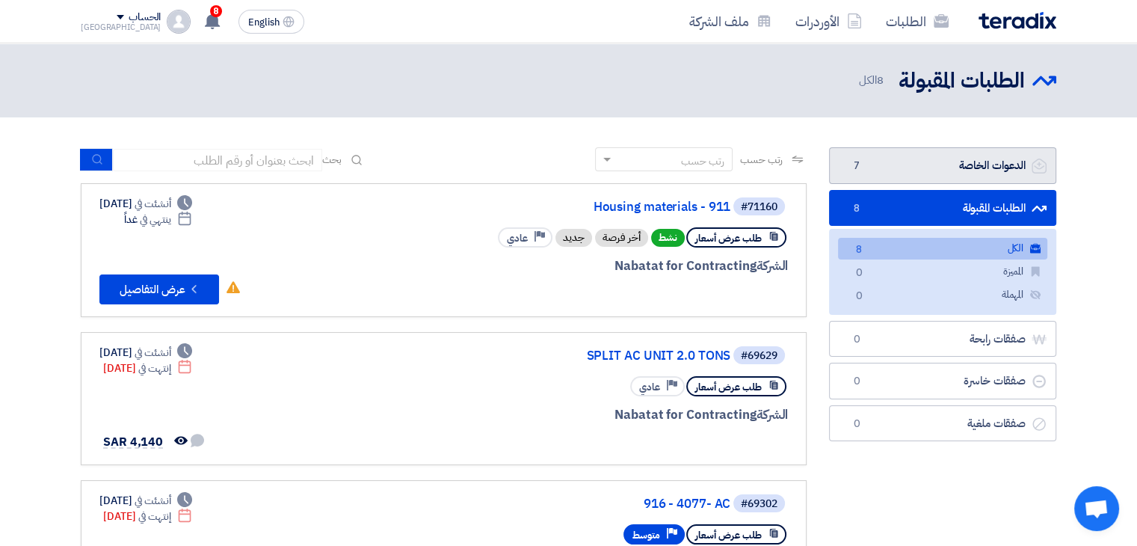
click at [962, 168] on link "الدعوات الخاصة الدعوات الخاصة 7" at bounding box center [942, 165] width 227 height 37
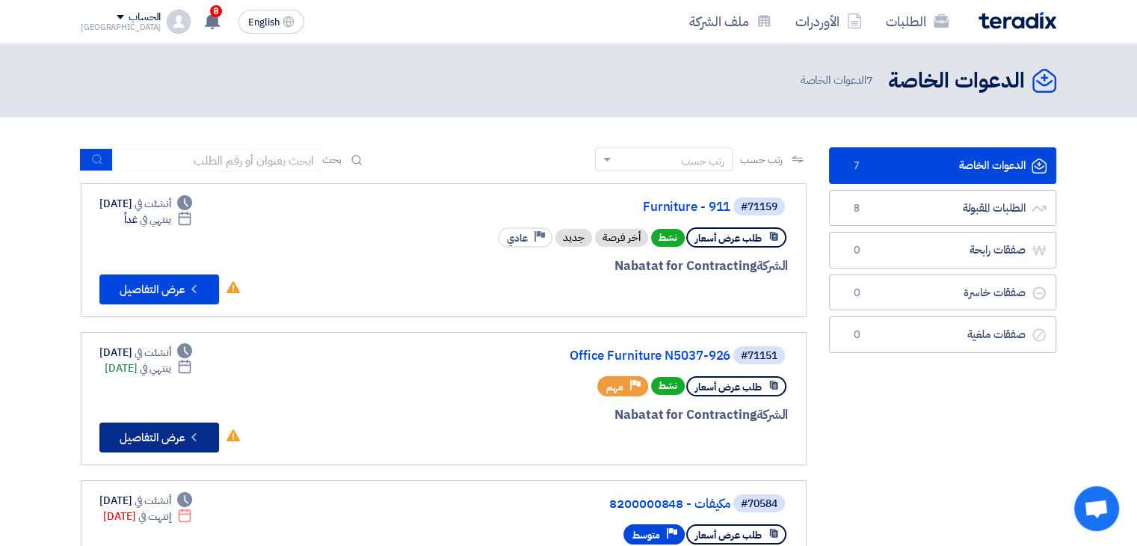
click at [170, 433] on button "Check details عرض التفاصيل" at bounding box center [159, 437] width 120 height 30
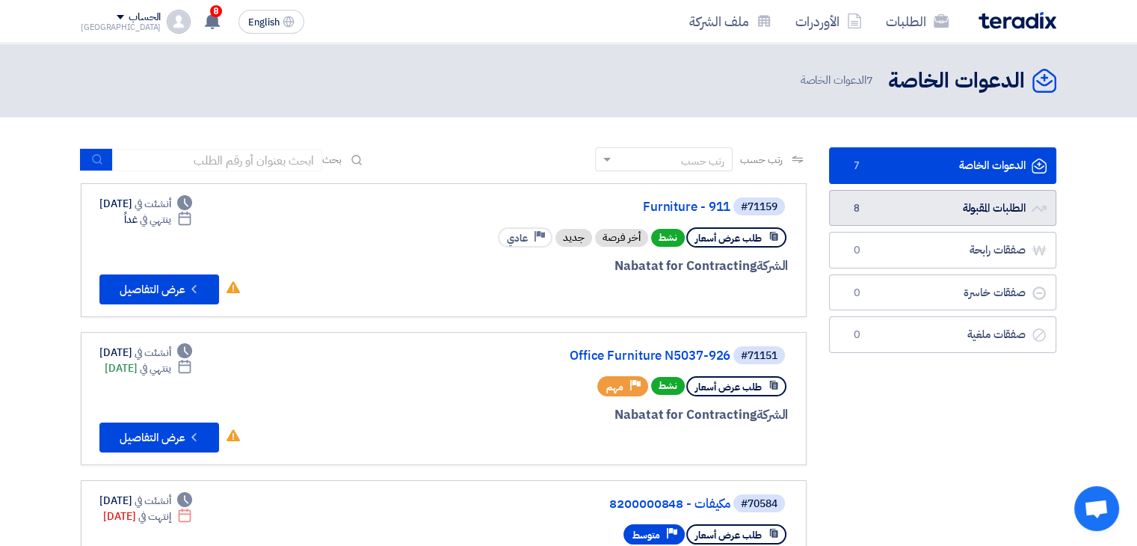
click at [943, 217] on link "الطلبات المقبولة الطلبات المقبولة 8" at bounding box center [942, 208] width 227 height 37
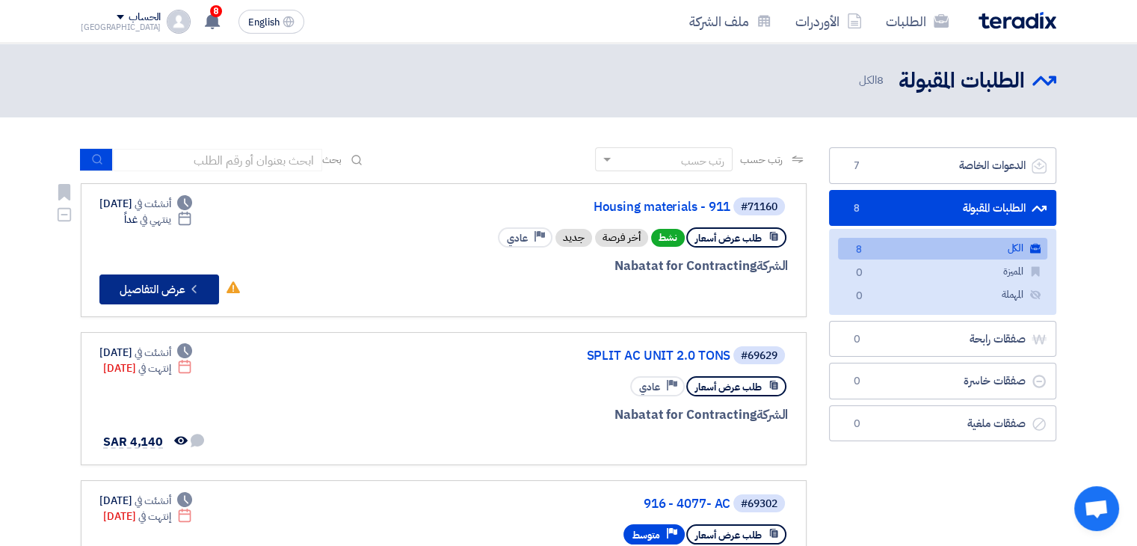
click at [166, 287] on button "Check details عرض التفاصيل" at bounding box center [159, 289] width 120 height 30
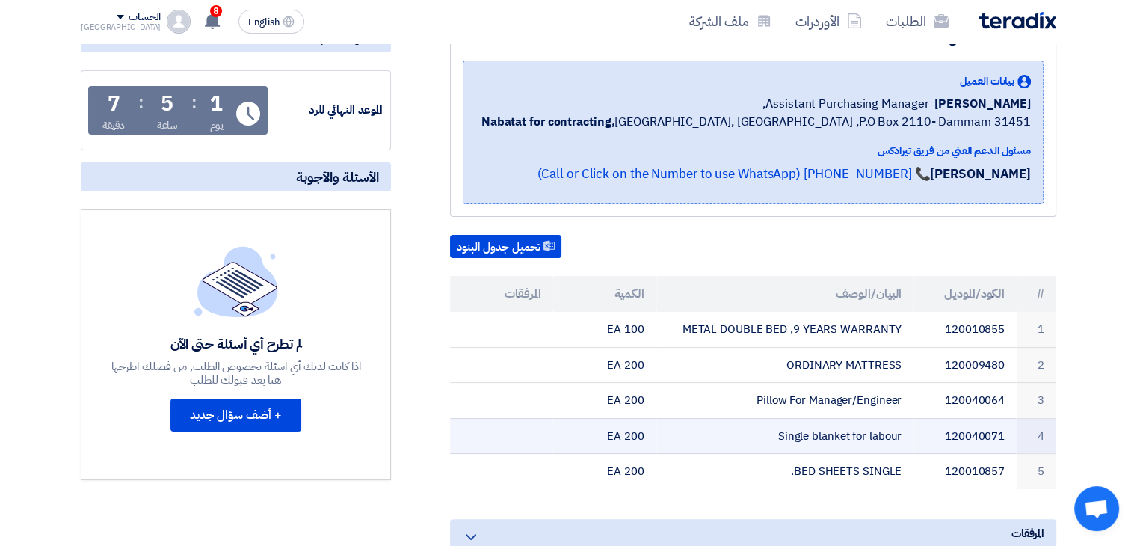
scroll to position [149, 0]
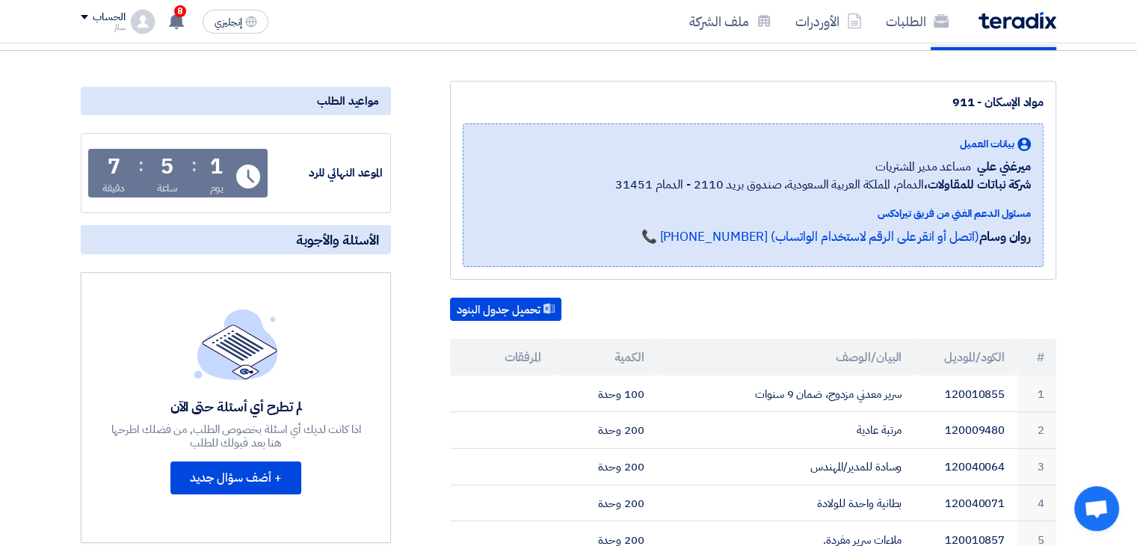
click at [716, 302] on div "تحميل جدول البنود" at bounding box center [753, 309] width 606 height 24
